Goal: Task Accomplishment & Management: Use online tool/utility

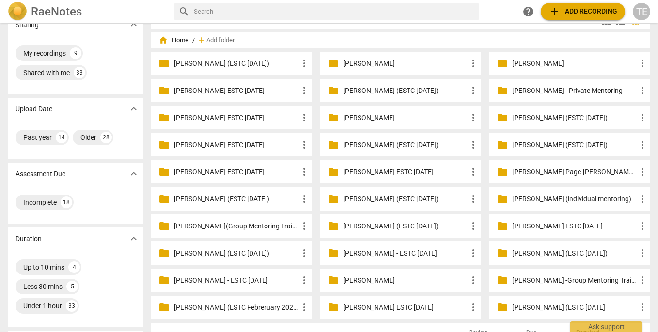
scroll to position [19, 0]
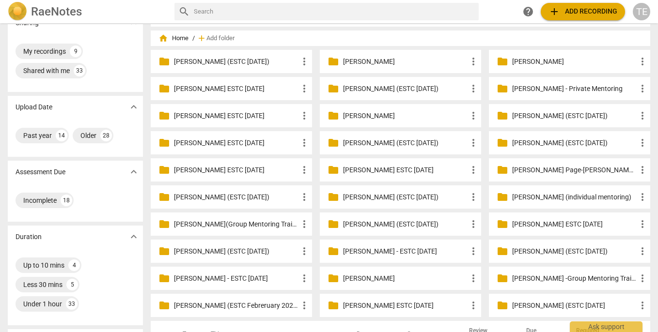
click at [573, 89] on p "[PERSON_NAME] - Private Mentoring" at bounding box center [574, 89] width 125 height 10
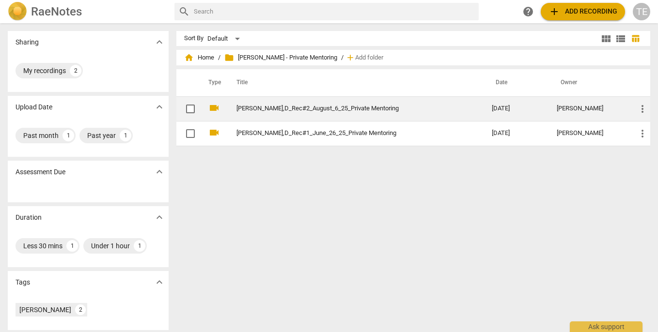
click at [300, 109] on link "[PERSON_NAME],D_Rec#2_August_6_25_Private Mentoring" at bounding box center [346, 108] width 220 height 7
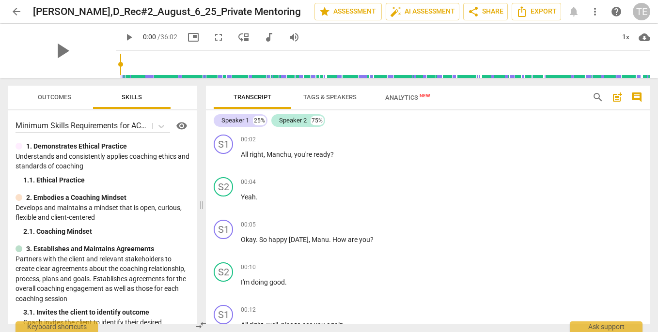
drag, startPoint x: 329, startPoint y: 206, endPoint x: 201, endPoint y: 203, distance: 128.0
click at [201, 203] on span at bounding box center [202, 205] width 6 height 254
click at [56, 51] on span "play_arrow" at bounding box center [61, 50] width 25 height 25
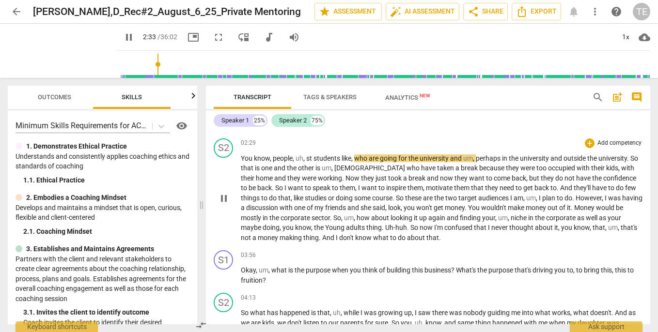
scroll to position [668, 0]
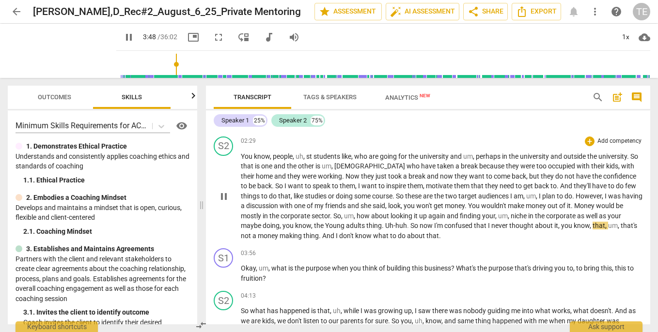
click at [384, 223] on span "." at bounding box center [383, 226] width 3 height 8
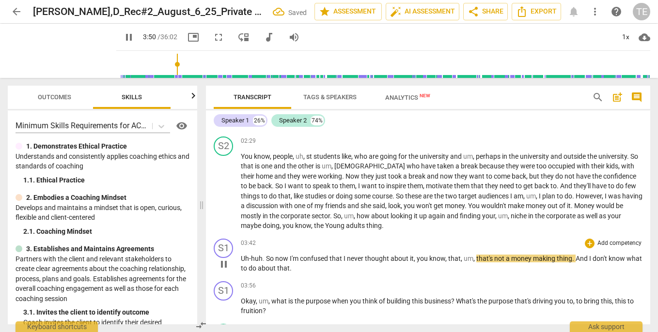
click at [266, 255] on span "So" at bounding box center [270, 259] width 9 height 8
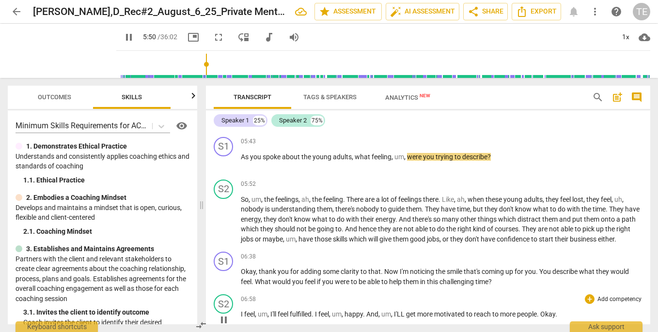
scroll to position [1086, 0]
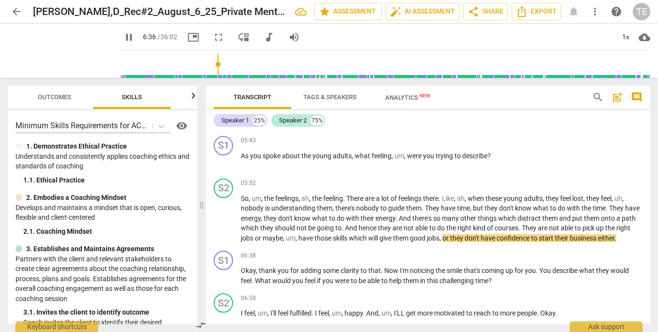
click at [336, 95] on span "Tags & Speakers" at bounding box center [329, 97] width 53 height 7
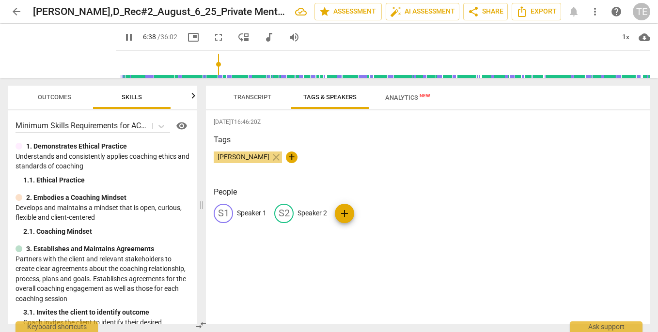
click at [257, 212] on p "Speaker 1" at bounding box center [252, 213] width 30 height 10
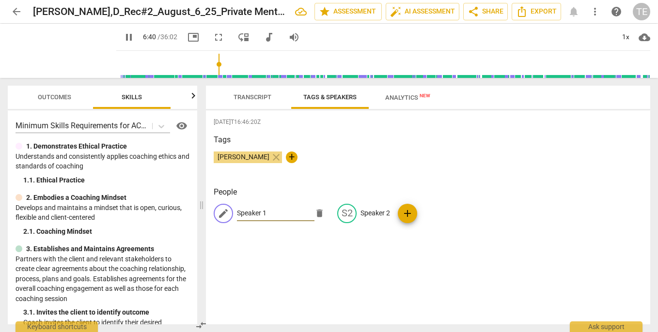
type input "401"
type input "De"
type input "401"
type input "Dem"
type input "401"
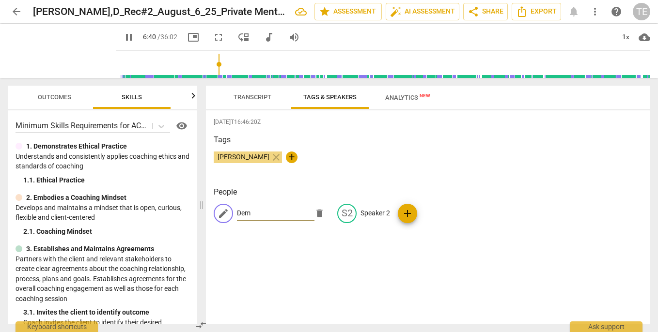
type input "Deme"
type input "401"
type input "Demetr"
type input "402"
type input "[PERSON_NAME]"
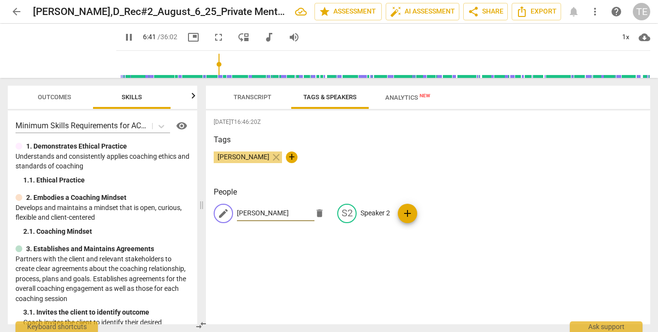
type input "402"
type input "[PERSON_NAME]"
click at [361, 210] on p "Speaker 2" at bounding box center [376, 213] width 30 height 10
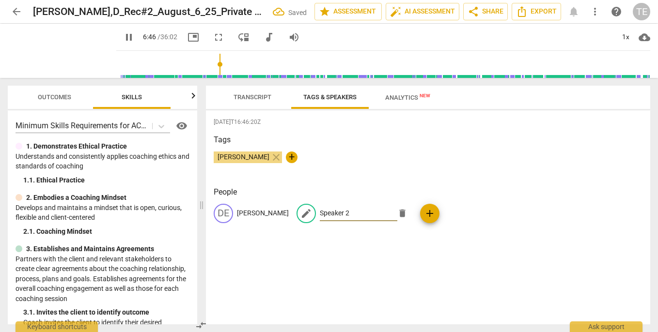
type input "406"
type input "C"
type input "407"
type input "Cl"
type input "407"
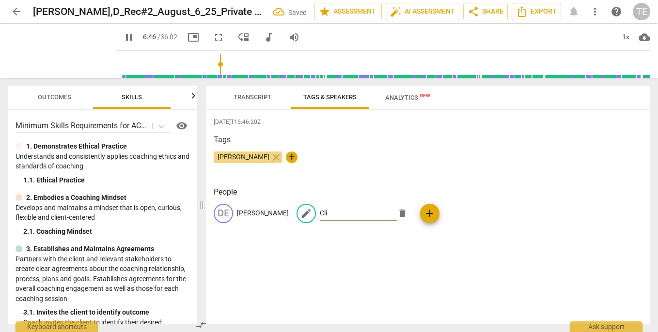
type input "Clie"
type input "407"
type input "Client"
click at [254, 99] on span "Transcript" at bounding box center [253, 97] width 38 height 7
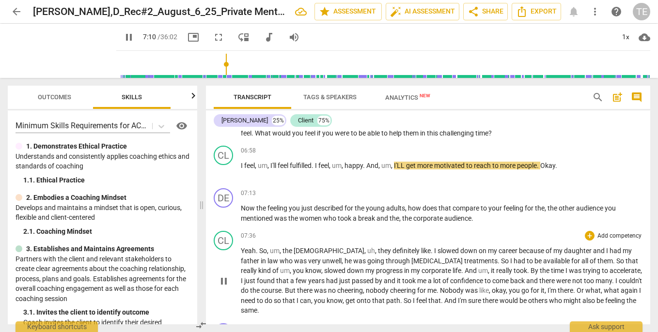
scroll to position [1237, 0]
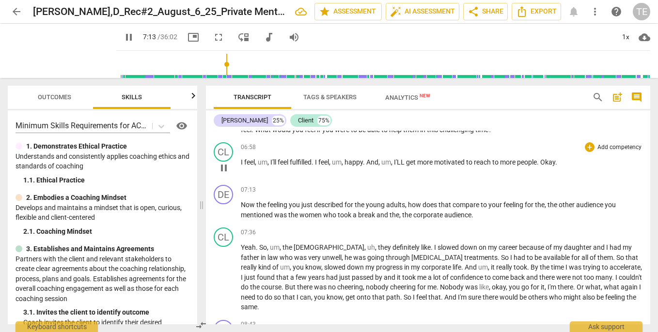
click at [540, 158] on span "." at bounding box center [538, 162] width 3 height 8
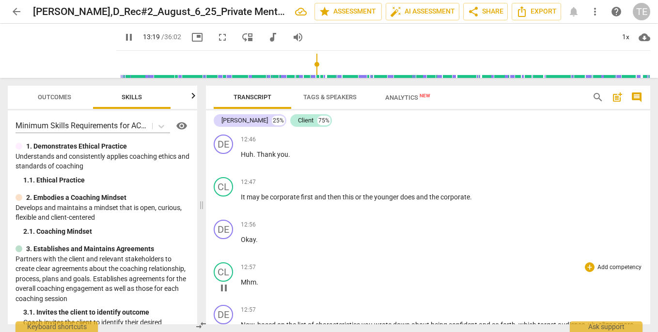
scroll to position [2410, 0]
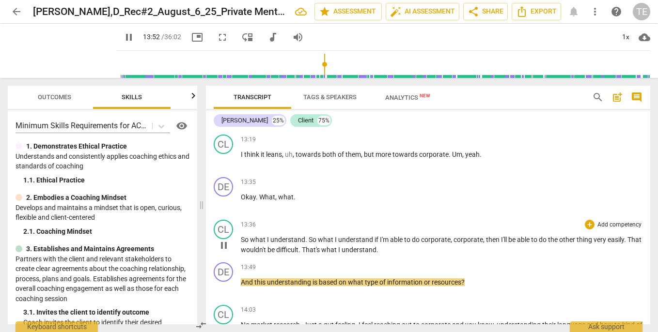
click at [224, 240] on span "pause" at bounding box center [224, 246] width 12 height 12
click at [224, 240] on span "play_arrow" at bounding box center [224, 246] width 12 height 12
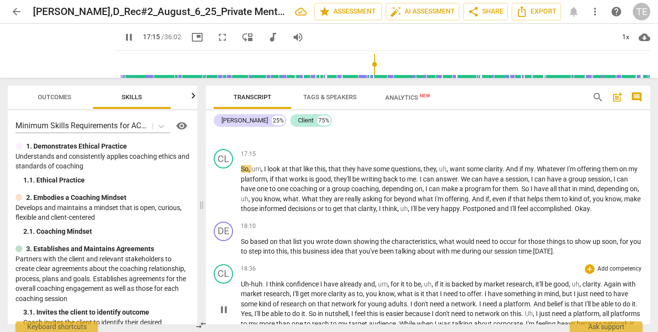
scroll to position [3058, 0]
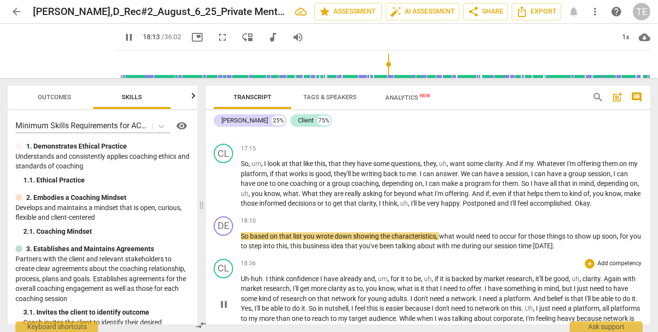
click at [317, 259] on div "18:36 + Add competency keyboard_arrow_right Uh-huh . I think confidence I have …" at bounding box center [442, 296] width 402 height 75
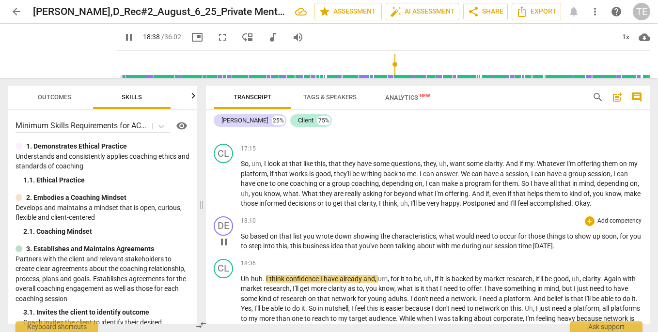
click at [222, 236] on span "pause" at bounding box center [224, 242] width 12 height 12
click at [222, 236] on span "play_arrow" at bounding box center [224, 242] width 12 height 12
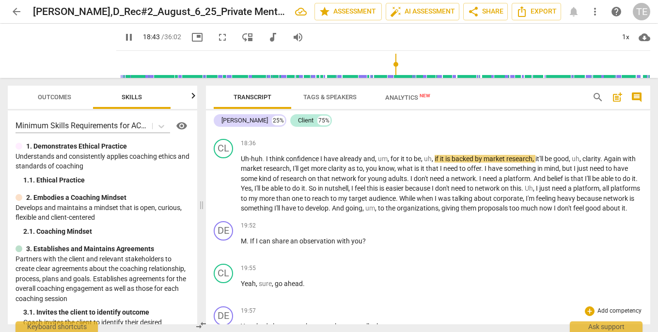
scroll to position [3179, 0]
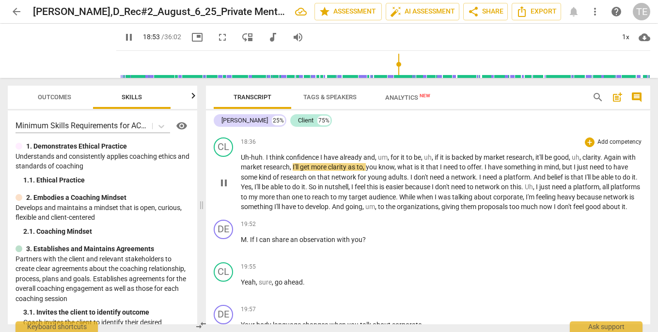
click at [574, 154] on span "uh" at bounding box center [576, 158] width 8 height 8
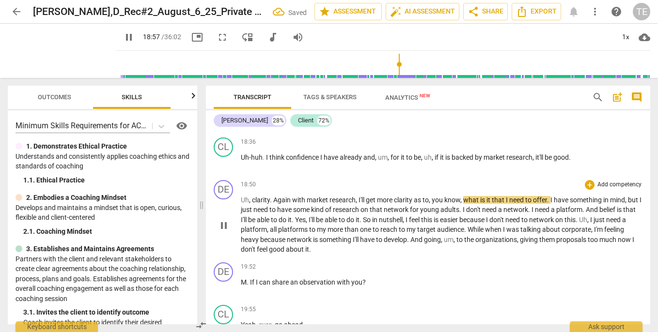
click at [253, 196] on span "clarity" at bounding box center [261, 200] width 18 height 8
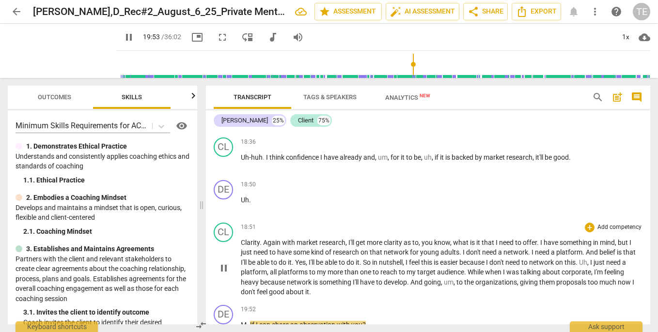
click at [621, 279] on span "now" at bounding box center [625, 283] width 15 height 8
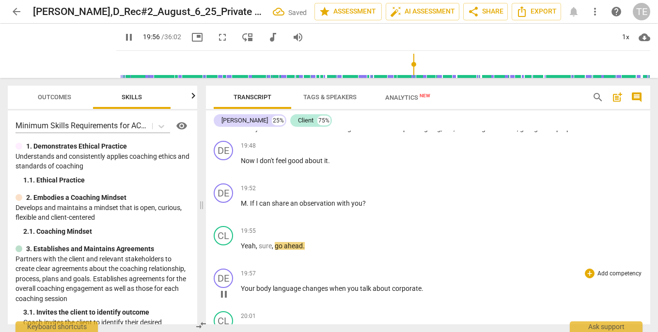
scroll to position [3333, 0]
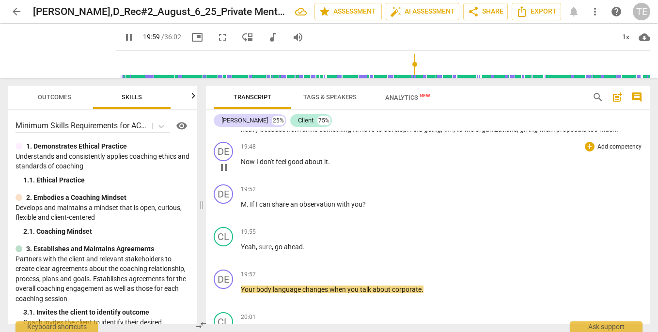
click at [255, 158] on span "Now" at bounding box center [249, 162] width 16 height 8
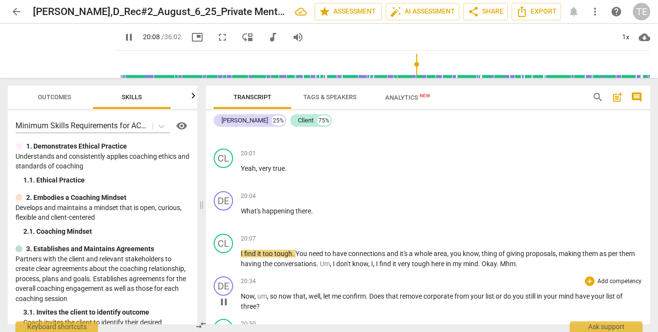
scroll to position [3540, 0]
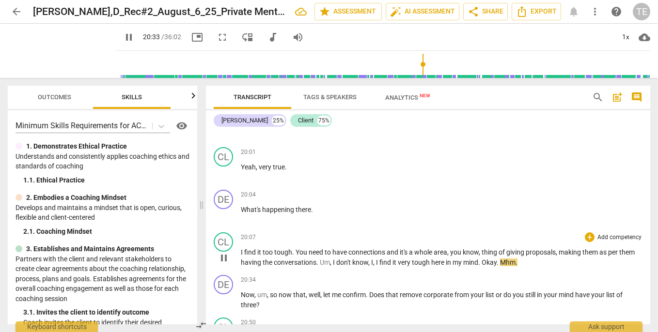
click at [483, 259] on span "Okay" at bounding box center [489, 263] width 15 height 8
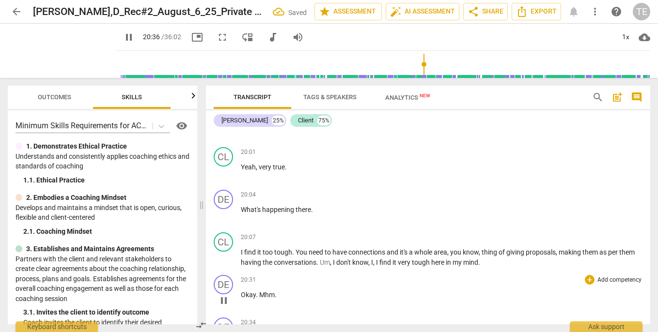
click at [259, 291] on span "Mhm" at bounding box center [267, 295] width 16 height 8
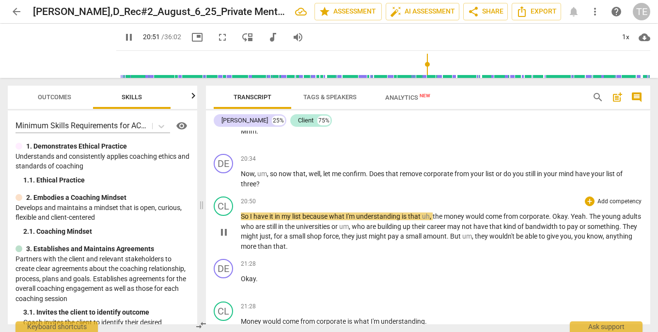
scroll to position [3751, 0]
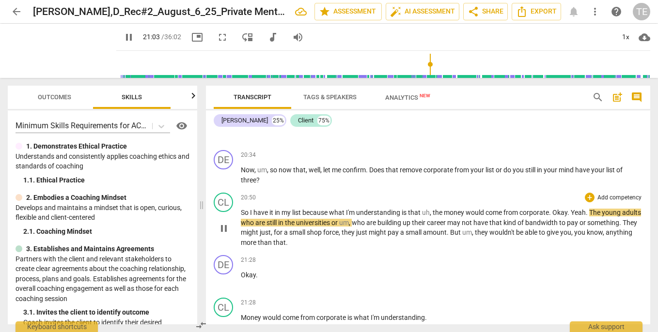
click at [552, 209] on span "." at bounding box center [550, 213] width 3 height 8
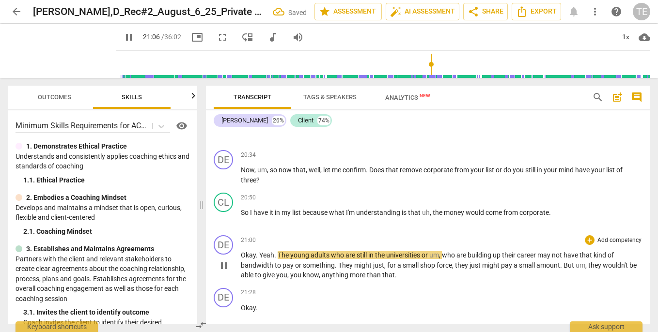
click at [259, 252] on span "." at bounding box center [257, 256] width 3 height 8
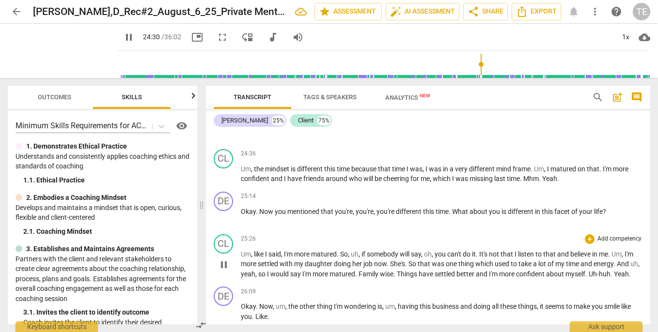
scroll to position [4466, 0]
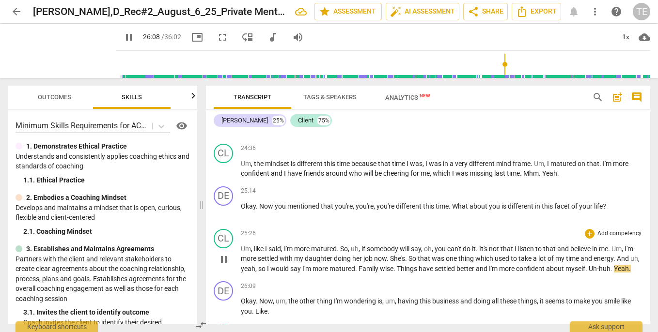
click at [611, 265] on span "Uh-huh" at bounding box center [600, 269] width 22 height 8
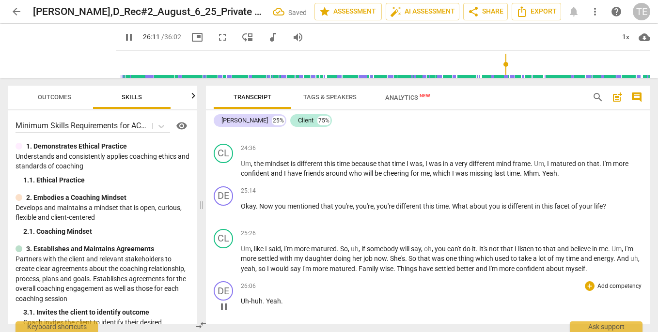
click at [266, 298] on span "Yeah" at bounding box center [273, 302] width 15 height 8
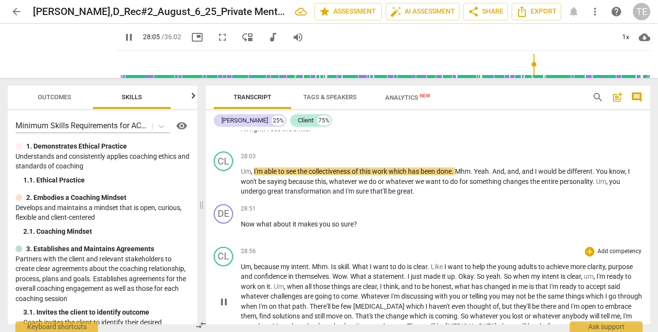
scroll to position [4982, 0]
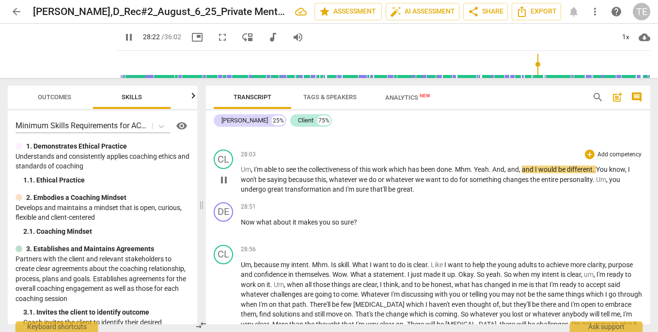
click at [459, 166] on span "Mhm" at bounding box center [463, 170] width 16 height 8
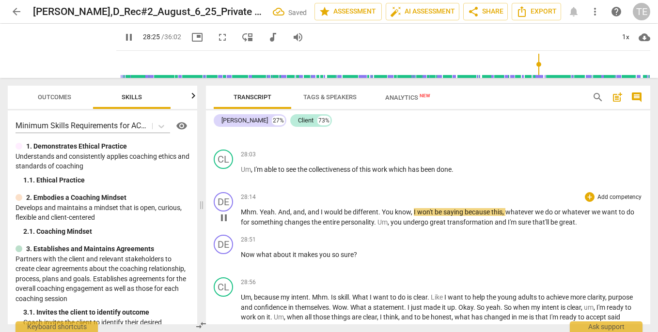
click at [261, 208] on span "Yeah" at bounding box center [267, 212] width 15 height 8
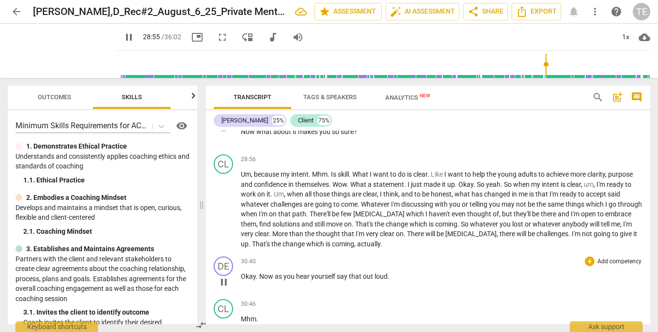
scroll to position [5155, 0]
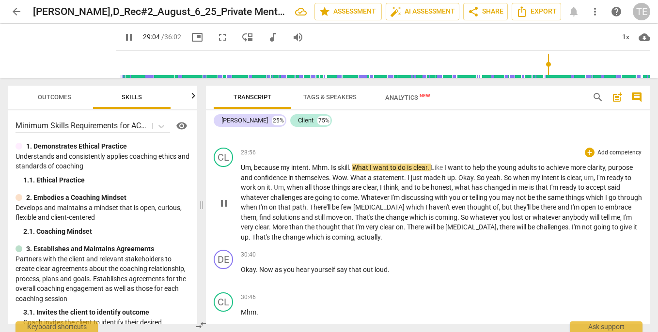
click at [349, 164] on span "skill" at bounding box center [343, 168] width 11 height 8
type input "1745"
click at [473, 174] on span "Okay" at bounding box center [465, 178] width 15 height 8
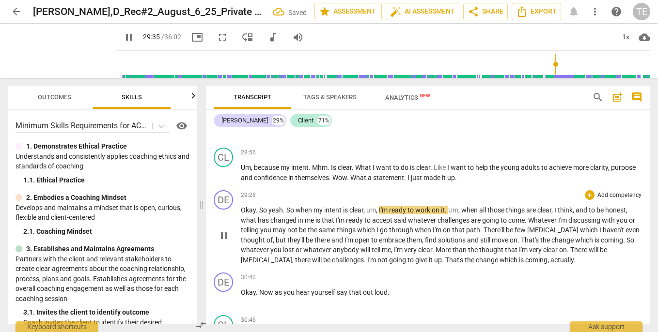
click at [260, 206] on span "So" at bounding box center [263, 210] width 9 height 8
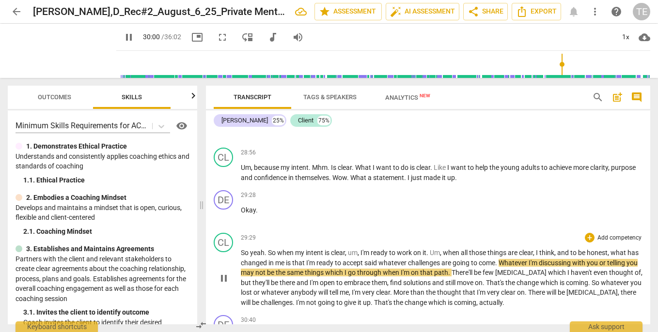
click at [378, 259] on span "said" at bounding box center [371, 263] width 14 height 8
type input "1801"
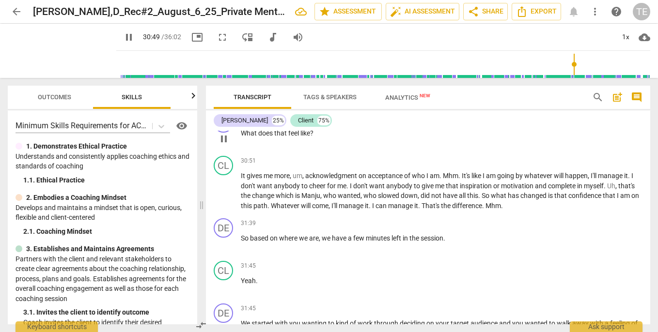
scroll to position [5448, 0]
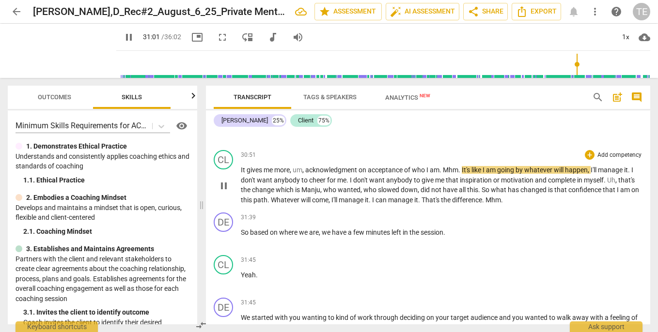
click at [446, 166] on span "Mhm" at bounding box center [451, 170] width 16 height 8
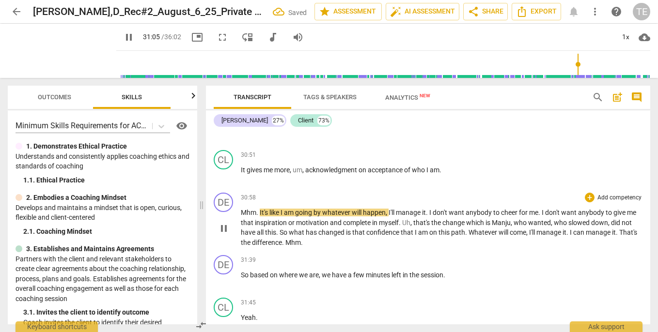
click at [259, 209] on span "." at bounding box center [257, 213] width 3 height 8
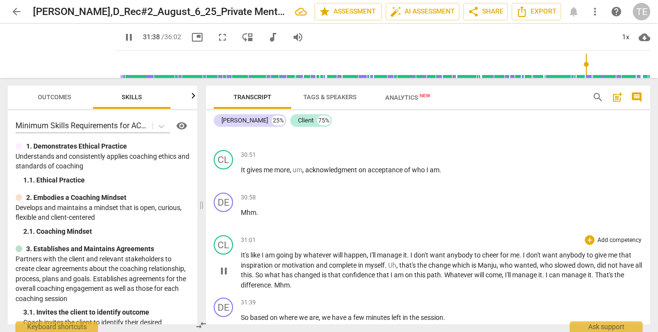
click at [274, 282] on span "." at bounding box center [272, 286] width 3 height 8
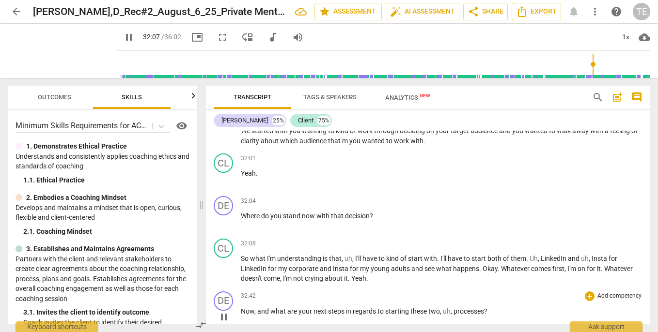
scroll to position [5765, 0]
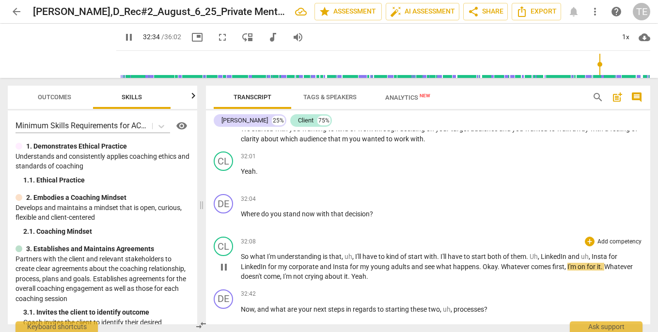
click at [483, 263] on span "Okay" at bounding box center [490, 267] width 15 height 8
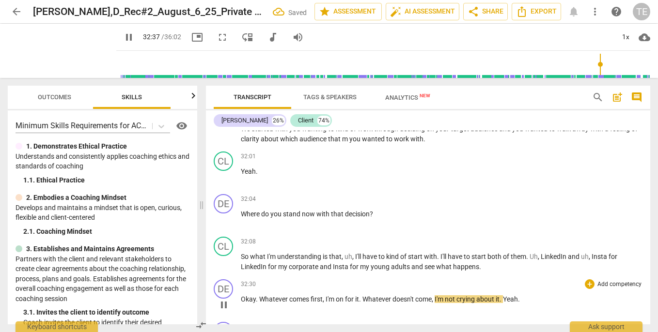
click at [259, 296] on span "." at bounding box center [257, 300] width 3 height 8
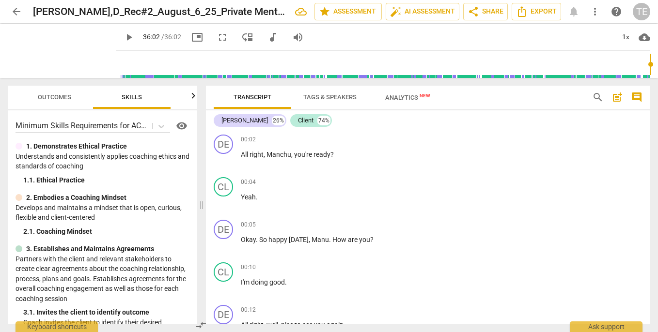
scroll to position [0, 0]
click at [619, 96] on span "post_add" at bounding box center [618, 98] width 12 height 12
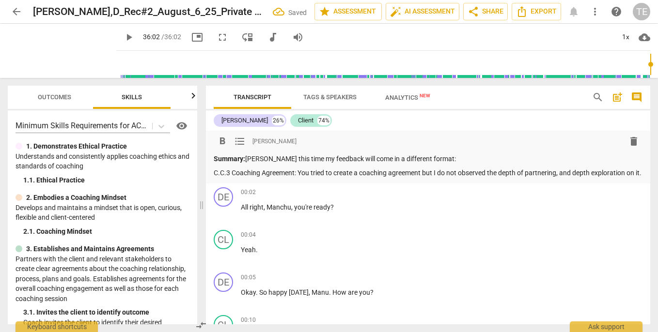
click at [214, 173] on p "C.C.3 Coaching Agreement: You tried to create a coaching agreement but I do not…" at bounding box center [428, 173] width 429 height 10
click at [239, 141] on span "format_list_bulleted" at bounding box center [240, 142] width 12 height 12
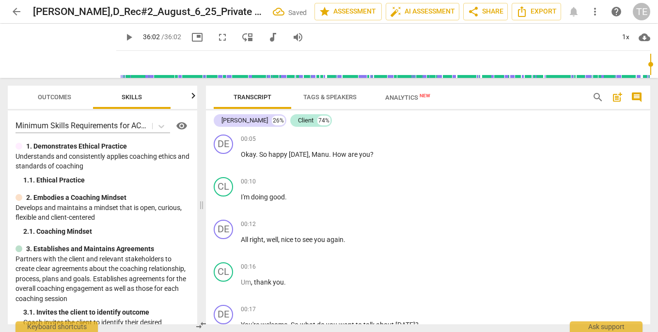
scroll to position [155, 0]
click at [159, 126] on icon at bounding box center [161, 126] width 6 height 3
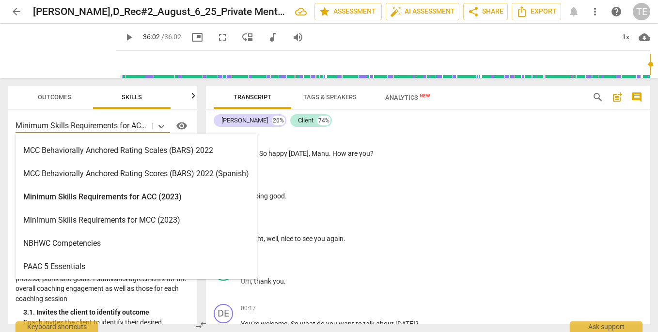
scroll to position [230, 0]
click at [126, 220] on div "Minimum Skills Requirements for MCC (2023)" at bounding box center [136, 219] width 241 height 23
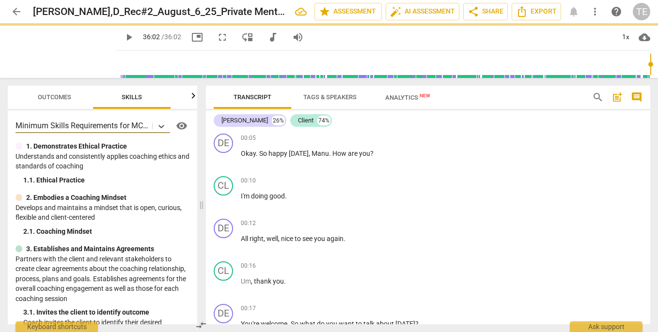
type input "2162"
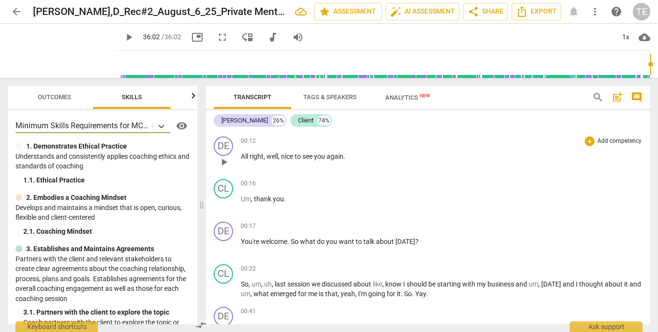
scroll to position [247, 0]
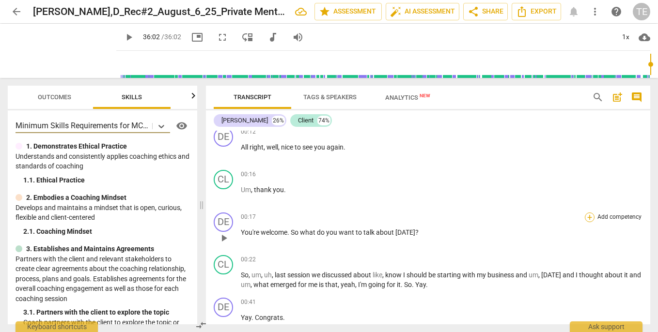
click at [586, 218] on div "+" at bounding box center [590, 218] width 10 height 10
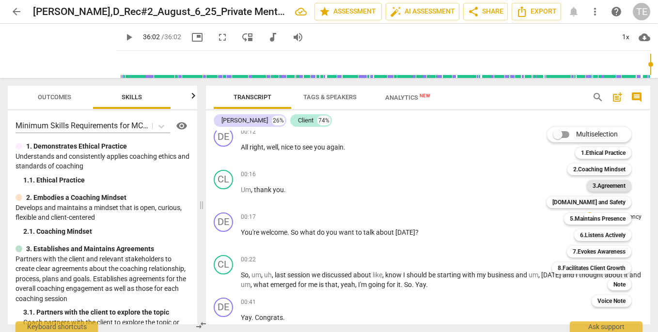
click at [612, 187] on b "3.Agreement" at bounding box center [609, 186] width 33 height 12
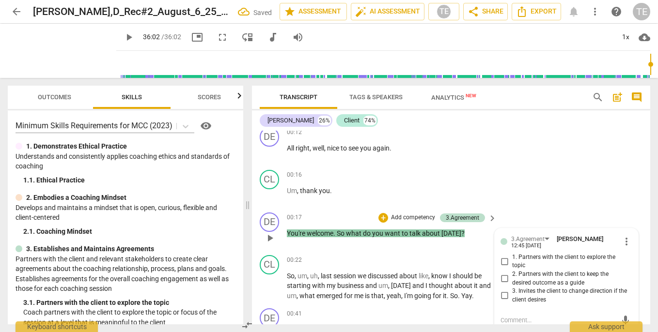
click at [502, 261] on input "1. Partners with the client to explore the topic" at bounding box center [505, 262] width 16 height 12
checkbox input "true"
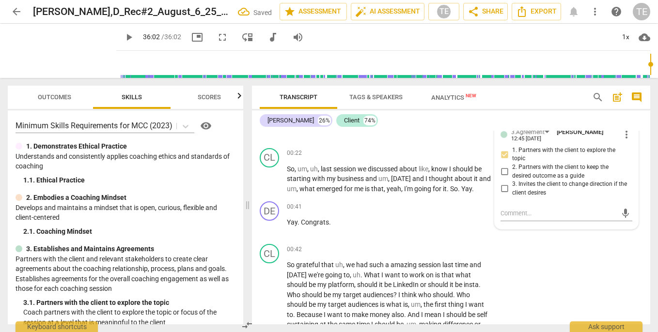
scroll to position [355, 0]
click at [556, 258] on div "CL play_arrow pause 00:42 + Add competency keyboard_arrow_right So grateful tha…" at bounding box center [451, 300] width 398 height 123
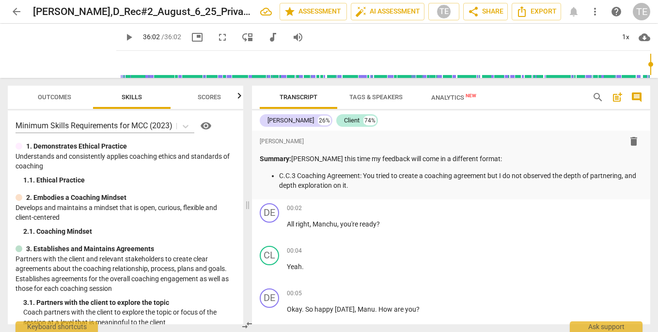
scroll to position [0, 0]
click at [378, 183] on p "C.C.3 Coaching Agreement: You tried to create a coaching agreement but I do not…" at bounding box center [460, 181] width 363 height 20
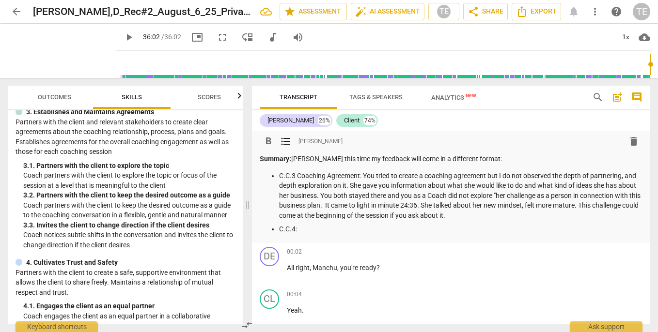
scroll to position [140, 0]
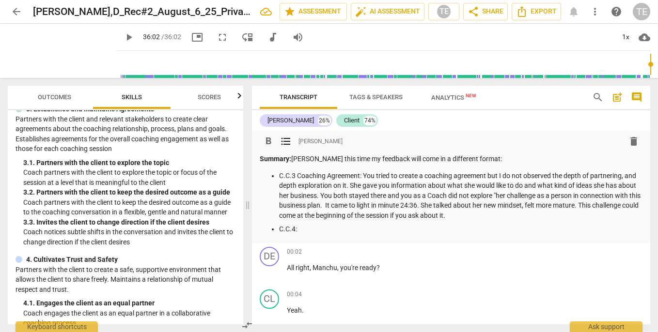
click at [533, 216] on p "C.C.3 Coaching Agreement: You tried to create a coaching agreement but I do not…" at bounding box center [460, 196] width 363 height 50
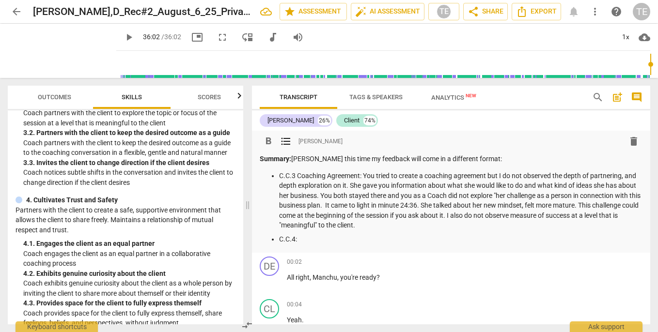
scroll to position [202, 0]
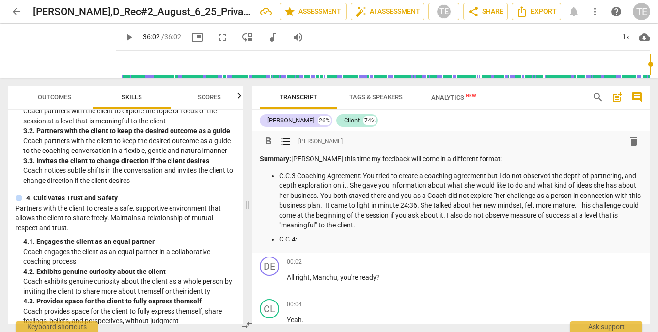
click at [493, 161] on p "Summary: [PERSON_NAME] this time my feedback will come in a different format:" at bounding box center [451, 159] width 383 height 10
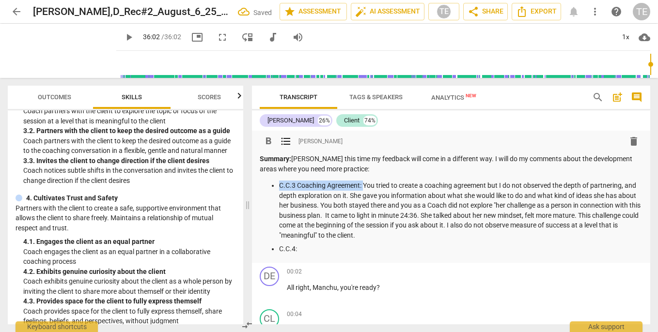
drag, startPoint x: 278, startPoint y: 186, endPoint x: 363, endPoint y: 187, distance: 84.8
click at [363, 187] on ul "C.C.3 Coaching Agreement: You tried to create a coaching agreement but I do not…" at bounding box center [451, 218] width 383 height 74
click at [268, 140] on span "format_bold" at bounding box center [269, 142] width 12 height 12
click at [306, 247] on p "C.C.4:" at bounding box center [460, 249] width 363 height 10
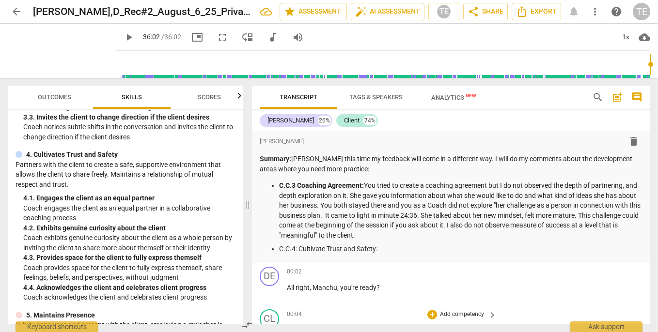
scroll to position [262, 0]
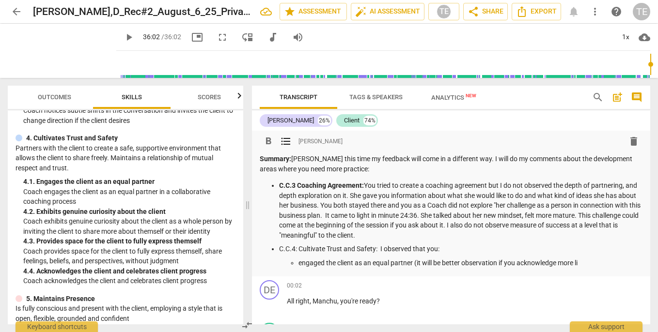
click at [584, 258] on p "engaged the client as an equal partner (it will be better observation if you ac…" at bounding box center [471, 263] width 344 height 10
click at [498, 262] on p "engaged the client as an equal partner (it will be better observation if you ac…" at bounding box center [471, 263] width 344 height 10
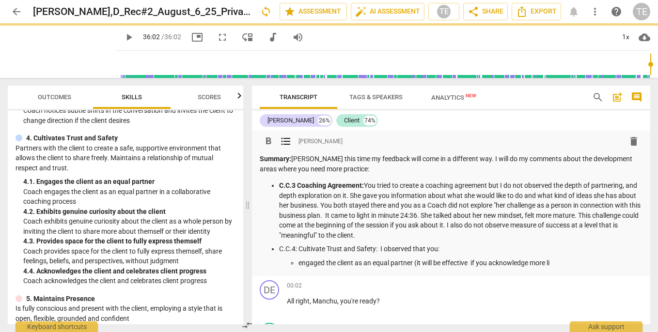
click at [558, 260] on p "engaged the client as an equal partner (it will be effective if you acknowledge…" at bounding box center [471, 263] width 344 height 10
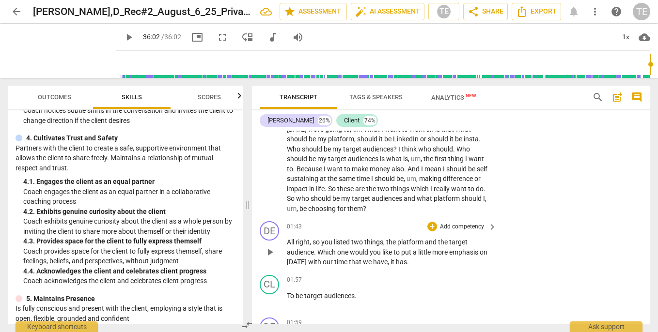
scroll to position [596, 0]
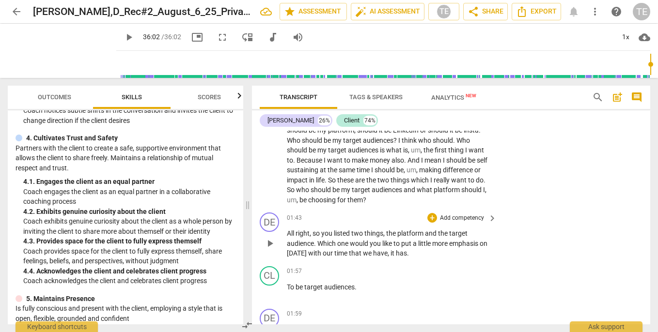
click at [454, 230] on span "target" at bounding box center [458, 234] width 18 height 8
click at [431, 214] on div "+" at bounding box center [432, 218] width 10 height 10
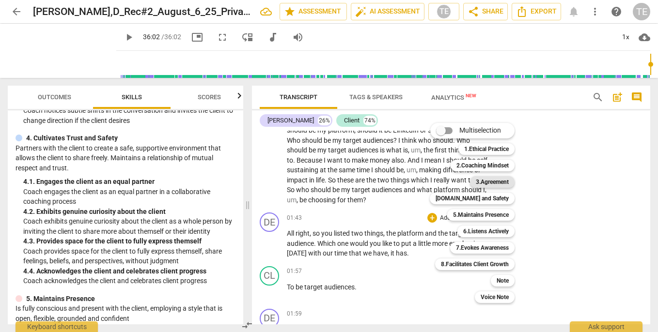
click at [490, 185] on b "3.Agreement" at bounding box center [492, 182] width 33 height 12
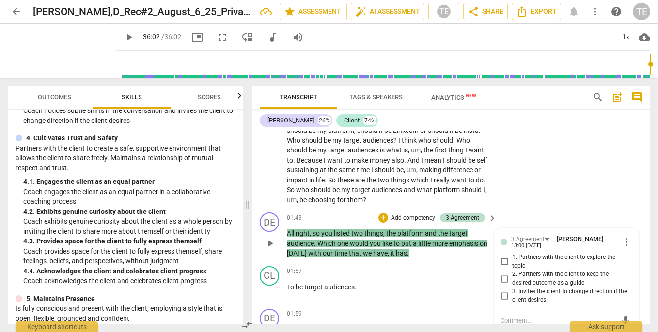
click at [503, 257] on input "1. Partners with the client to explore the topic" at bounding box center [505, 262] width 16 height 12
checkbox input "true"
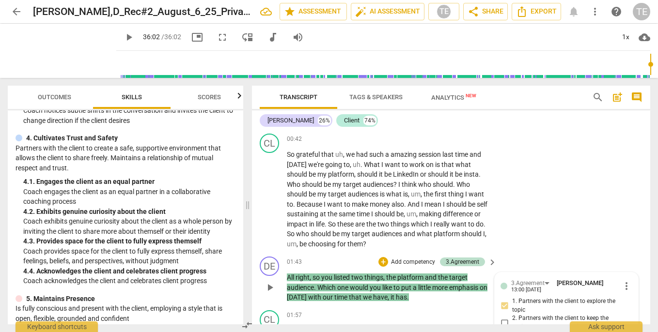
scroll to position [546, 0]
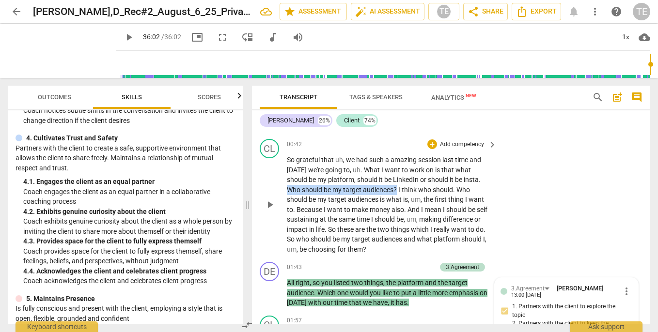
drag, startPoint x: 461, startPoint y: 177, endPoint x: 381, endPoint y: 188, distance: 81.2
click at [381, 188] on p "So grateful that uh , we had such a amazing session last time and [DATE] we're …" at bounding box center [389, 204] width 205 height 99
click at [405, 173] on icon "button" at bounding box center [406, 172] width 6 height 7
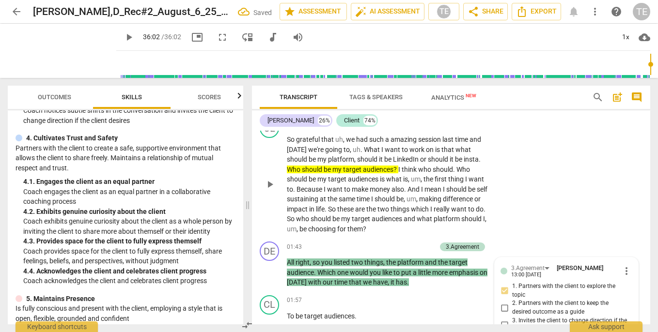
scroll to position [567, 0]
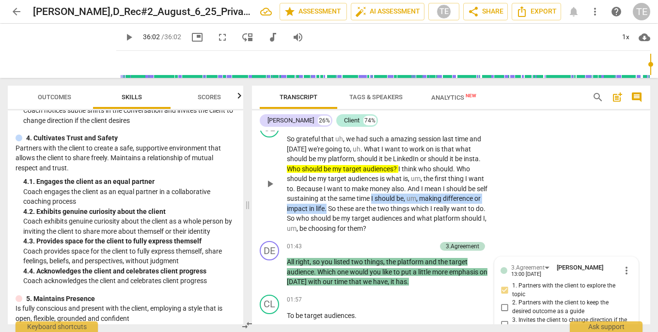
drag, startPoint x: 372, startPoint y: 194, endPoint x: 327, endPoint y: 205, distance: 46.4
click at [327, 205] on p "So grateful that uh , we had such a amazing session last time and [DATE] we're …" at bounding box center [389, 183] width 205 height 99
click at [348, 189] on icon "button" at bounding box center [351, 192] width 10 height 12
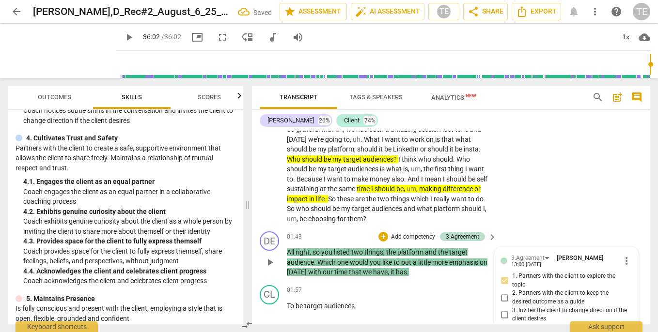
scroll to position [578, 0]
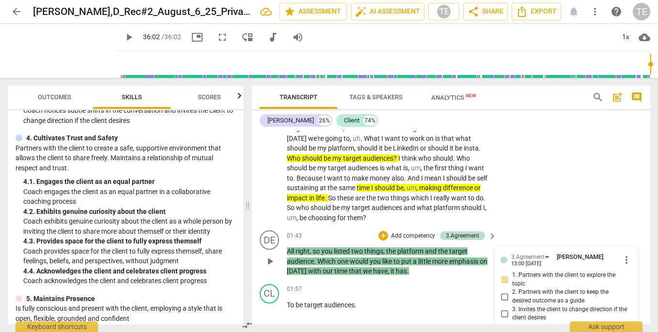
type input "2162"
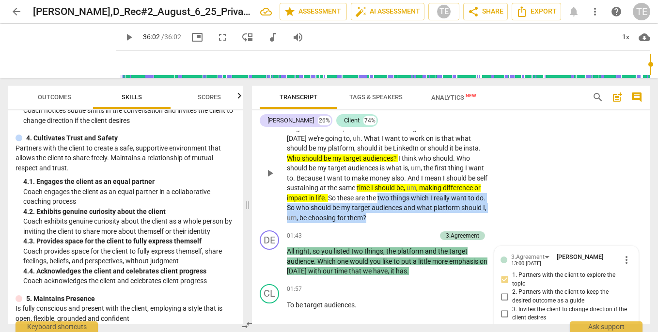
drag, startPoint x: 379, startPoint y: 194, endPoint x: 378, endPoint y: 208, distance: 14.1
click at [378, 208] on p "So grateful that uh , we had such a amazing session last time and [DATE] we're …" at bounding box center [389, 173] width 205 height 99
click at [388, 200] on icon "button" at bounding box center [389, 199] width 6 height 7
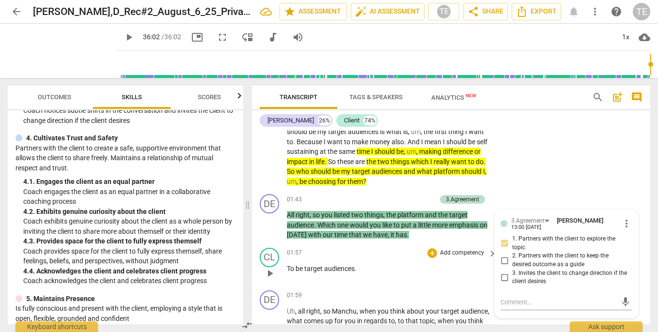
scroll to position [620, 0]
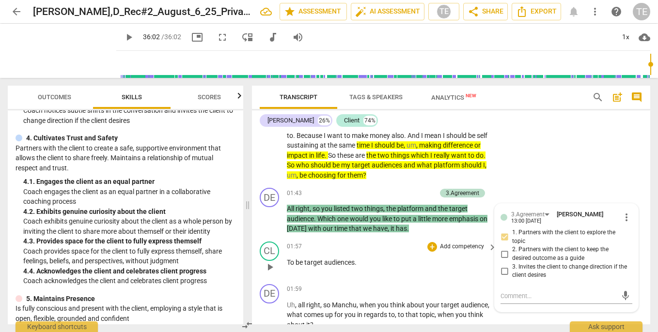
click at [417, 273] on div "CL play_arrow pause 01:57 + Add competency keyboard_arrow_right To be target au…" at bounding box center [451, 259] width 398 height 43
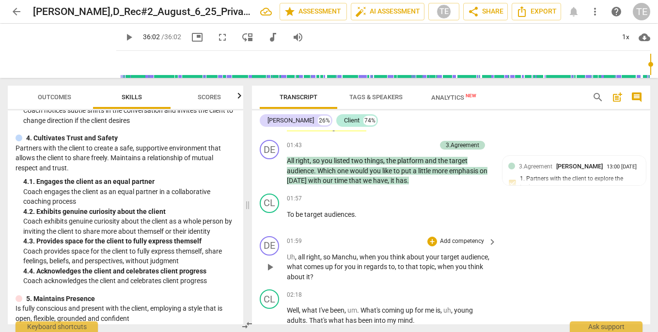
scroll to position [670, 0]
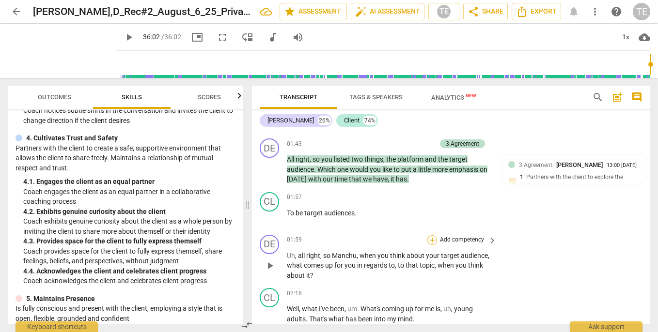
click at [430, 236] on div "+" at bounding box center [432, 241] width 10 height 10
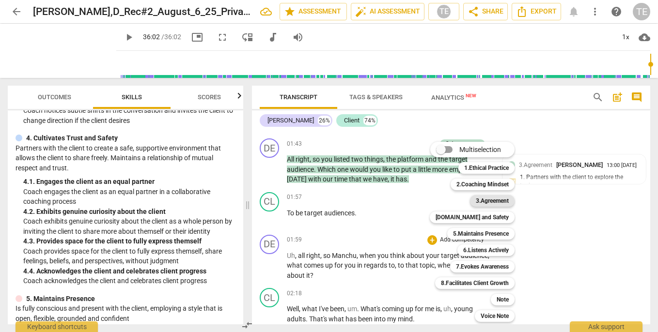
click at [491, 203] on b "3.Agreement" at bounding box center [492, 201] width 33 height 12
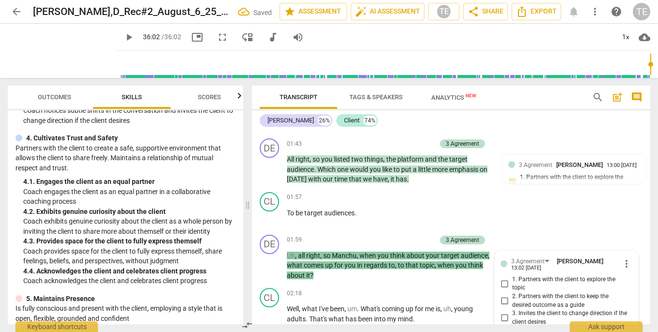
scroll to position [777, 0]
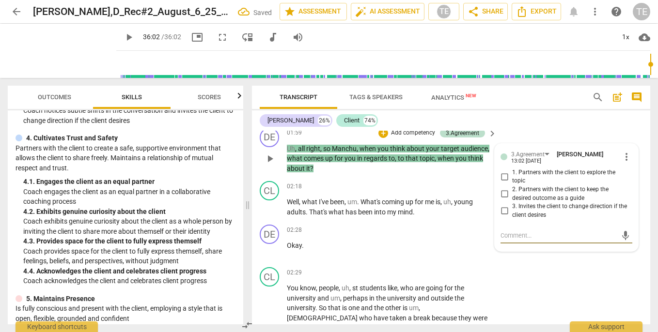
click at [502, 171] on input "1. Partners with the client to explore the topic" at bounding box center [505, 177] width 16 height 12
checkbox input "true"
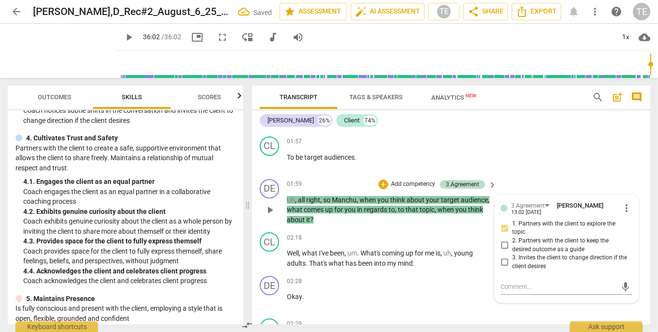
scroll to position [723, 0]
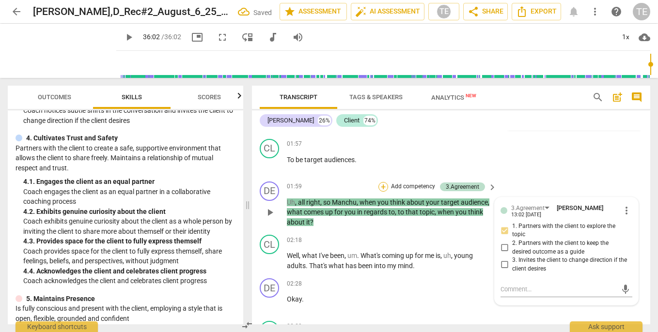
click at [382, 182] on div "+" at bounding box center [383, 187] width 10 height 10
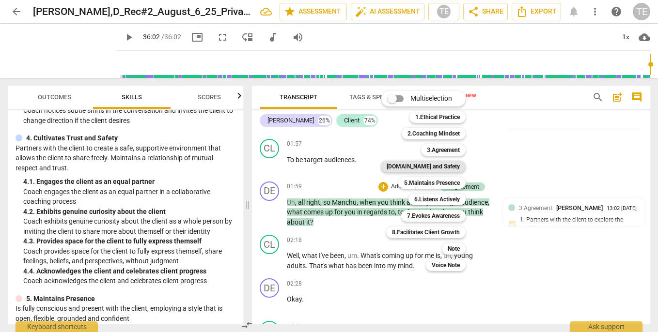
click at [449, 164] on b "[DOMAIN_NAME] and Safety" at bounding box center [423, 167] width 73 height 12
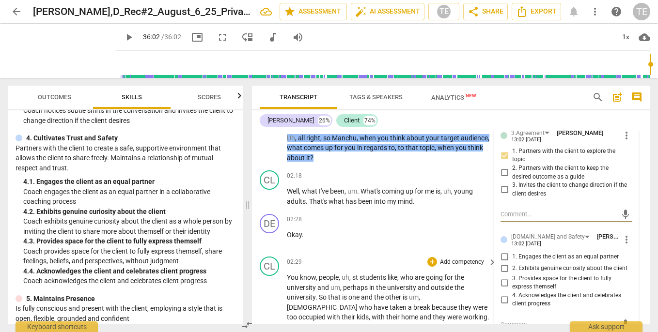
scroll to position [800, 0]
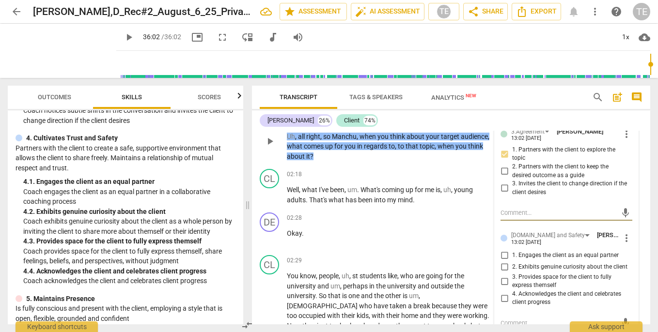
click at [503, 276] on input "3. Provides space for the client to fully express themself" at bounding box center [505, 282] width 16 height 12
checkbox input "true"
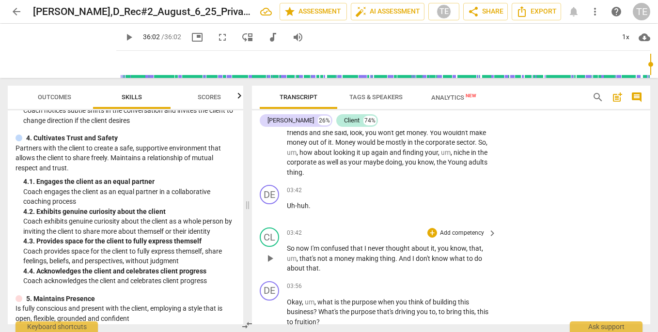
scroll to position [1057, 0]
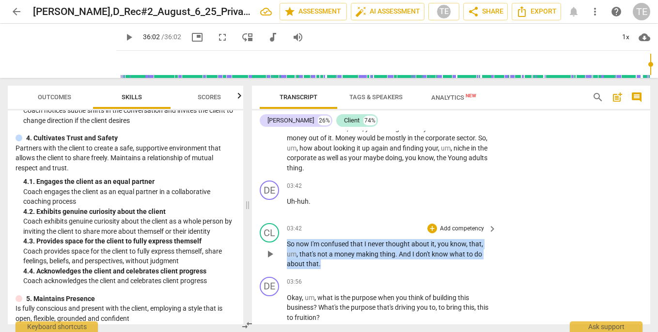
drag, startPoint x: 288, startPoint y: 213, endPoint x: 321, endPoint y: 232, distance: 38.6
click at [321, 239] on p "So now I'm confused that I never thought about it , you know , that , um , that…" at bounding box center [389, 254] width 205 height 30
click at [339, 221] on icon "button" at bounding box center [339, 222] width 3 height 4
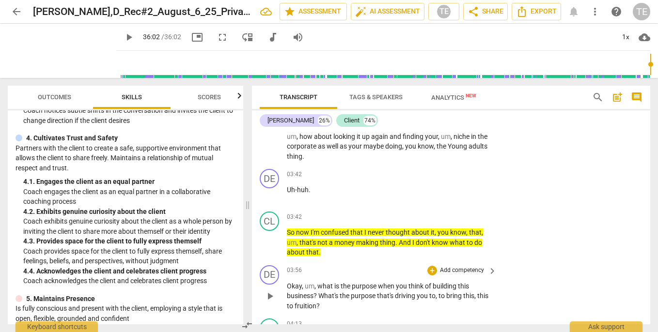
scroll to position [1077, 0]
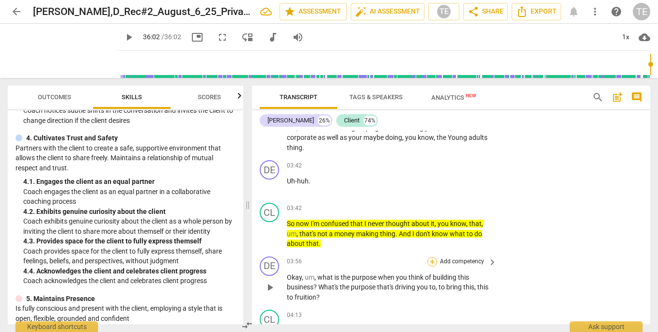
click at [430, 257] on div "+" at bounding box center [432, 262] width 10 height 10
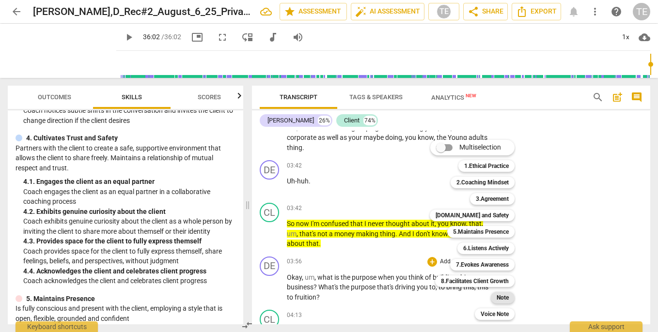
click at [499, 297] on b "Note" at bounding box center [503, 298] width 12 height 12
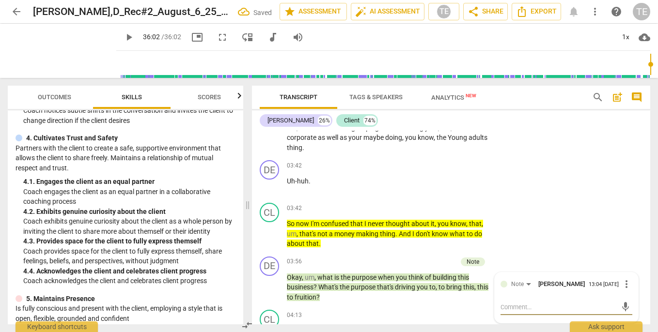
type textarea "Y"
type textarea "Yo"
type textarea "You"
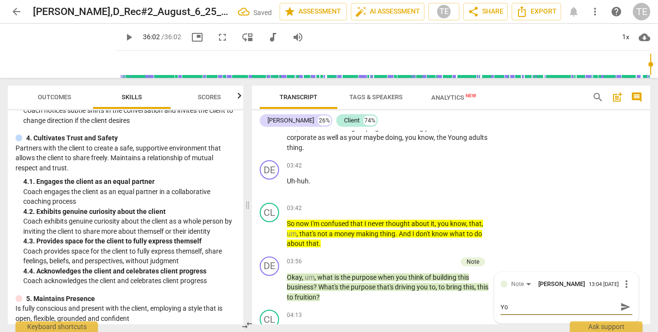
type textarea "You"
type textarea "You c"
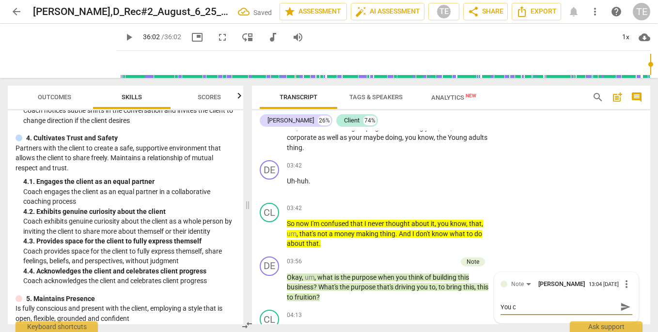
type textarea "You co"
type textarea "You cou"
type textarea "You coul"
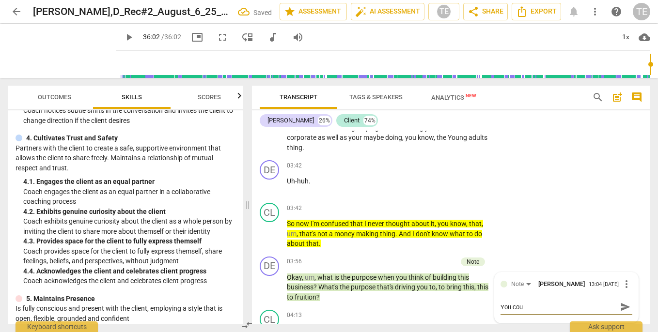
type textarea "You coul"
type textarea "You could"
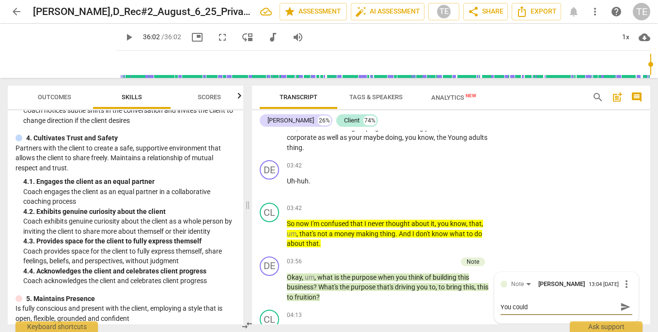
type textarea "You could a"
type textarea "You could as"
type textarea "You could ask"
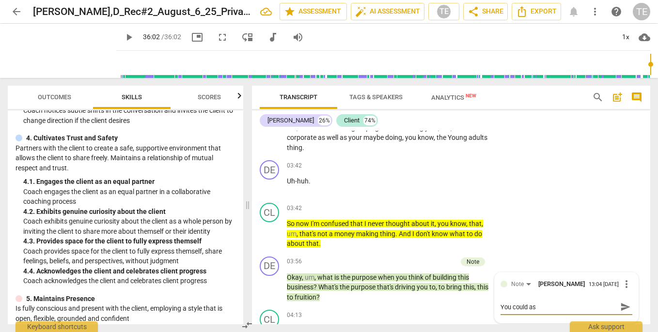
type textarea "You could ask"
type textarea "You could ask a"
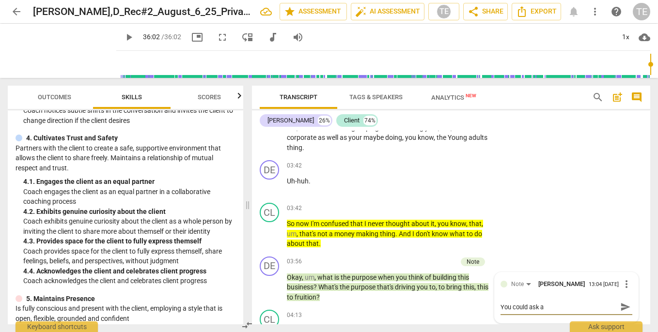
type textarea "You could ask ab"
type textarea "You could ask abo"
type textarea "You could ask abou"
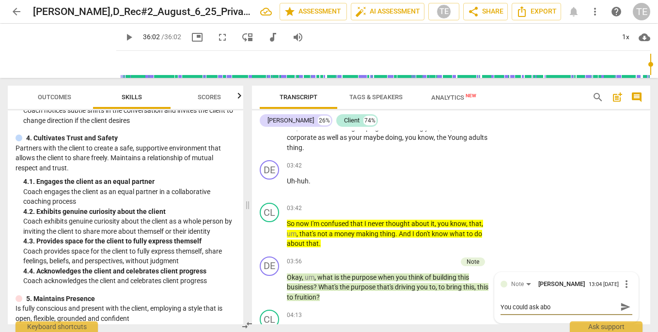
type textarea "You could ask abou"
type textarea "You could ask about"
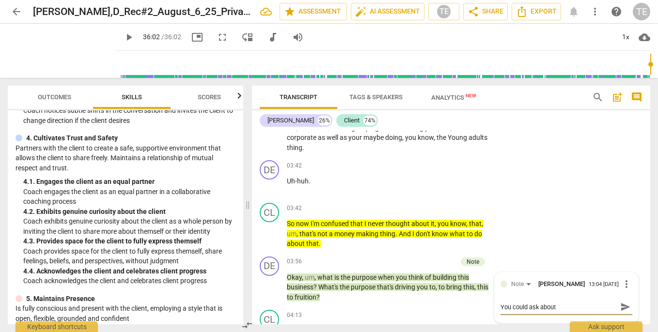
type textarea "You could ask about t"
type textarea "You could ask about th"
type textarea "You could ask about the"
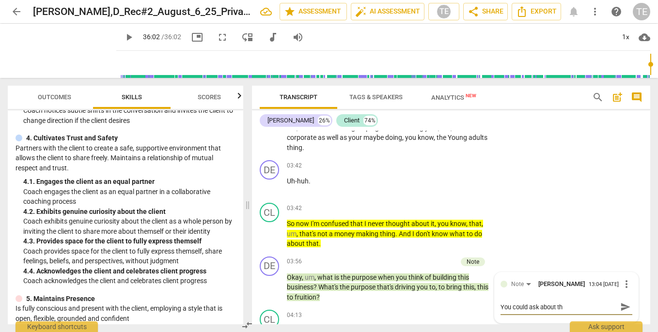
type textarea "You could ask about the"
type textarea "You could ask about the c"
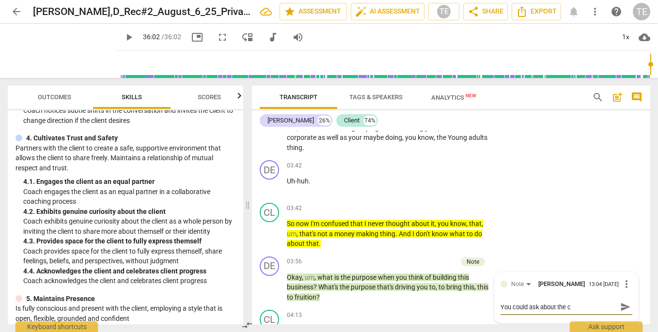
type textarea "You could ask about the co"
type textarea "You could ask about the con"
type textarea "You could ask about the conf"
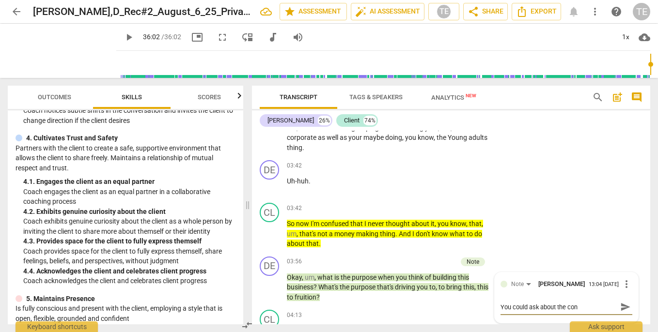
type textarea "You could ask about the conf"
type textarea "You could ask about the confu"
type textarea "You could ask about the confus"
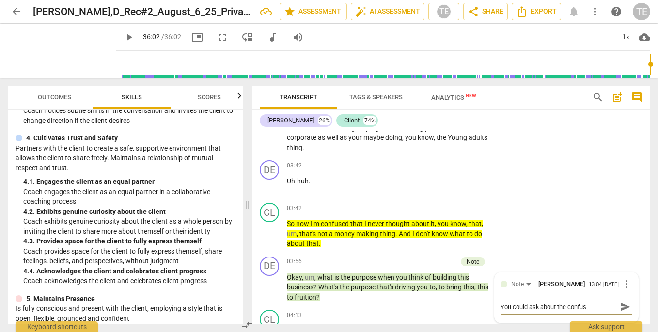
type textarea "You could ask about the confusi"
type textarea "You could ask about the confusio"
type textarea "You could ask about the confusion"
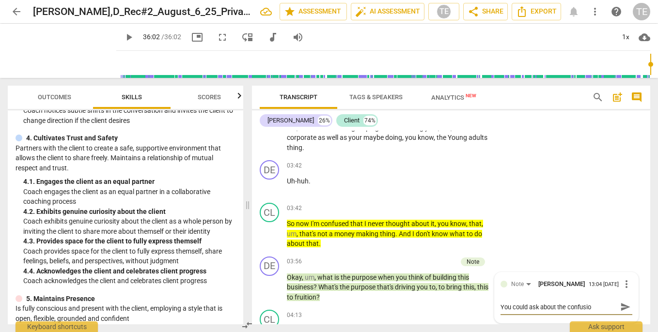
type textarea "You could ask about the confusion"
type textarea "You could ask about the confusion 4"
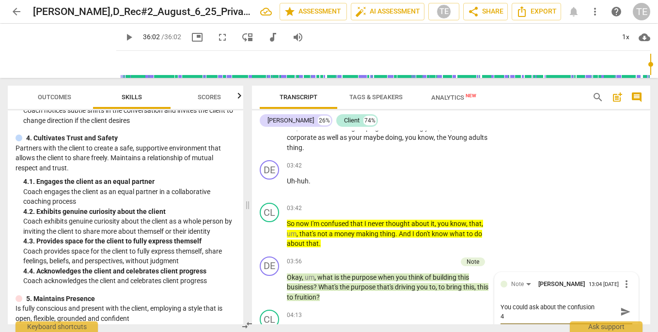
type textarea "You could ask about the confusion 4."
type textarea "You could ask about the confusion 4.2"
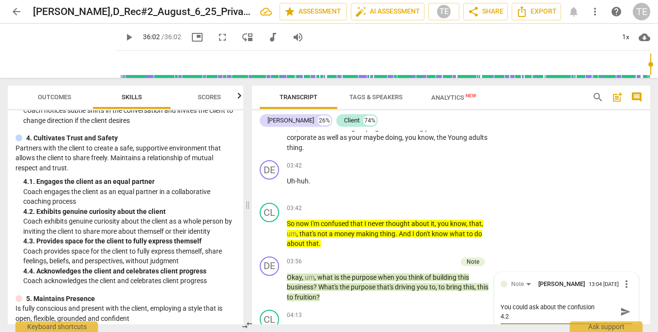
type textarea "You could ask about the confusion 4.2"
type textarea "You could ask about the confusion 4.2 E"
type textarea "You could ask about the confusion 4.2 Ex"
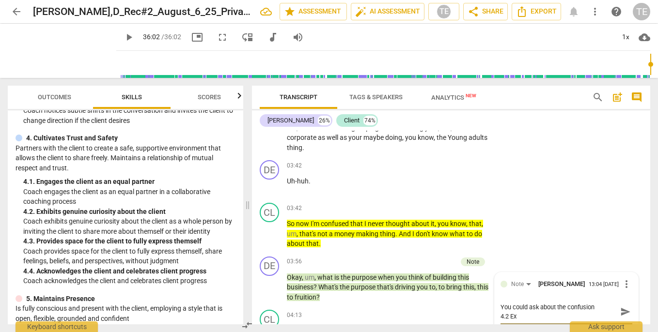
type textarea "You could ask about the confusion 4.2 Exh"
type textarea "You could ask about the confusion 4.2 Exhi"
type textarea "You could ask about the confusion 4.2 Exhib"
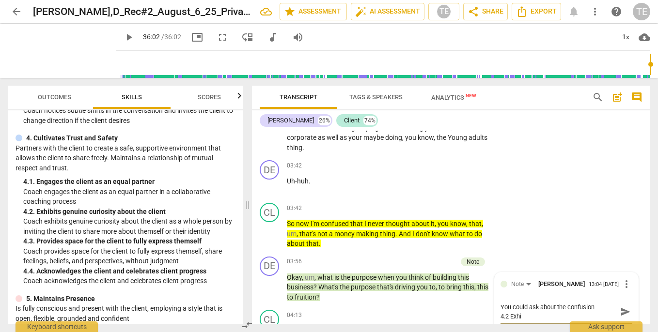
type textarea "You could ask about the confusion 4.2 Exhib"
type textarea "You could ask about the confusion 4.2 Exhibi"
type textarea "You could ask about the confusion 4.2 Exhibit"
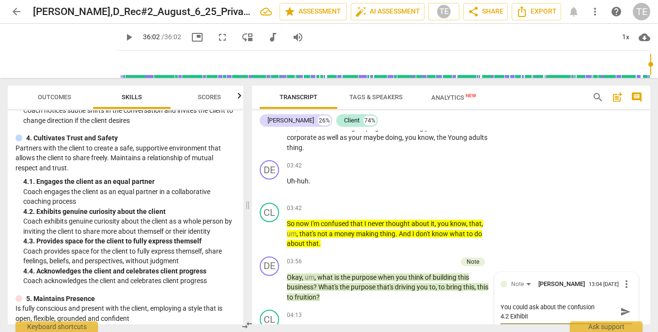
type textarea "You could ask about the confusion 4.2 Exhibits"
type textarea "You could ask about the confusion 4.2 Exhibits g"
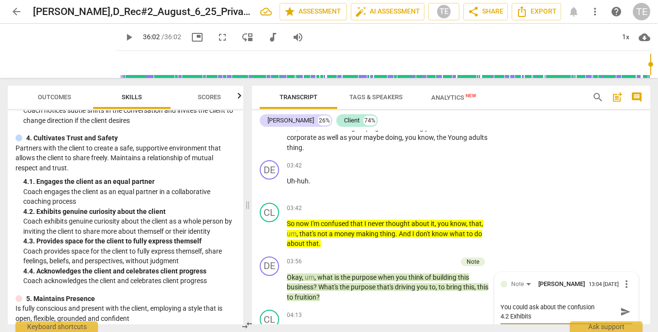
type textarea "You could ask about the confusion 4.2 Exhibits g"
type textarea "You could ask about the confusion 4.2 Exhibits ge"
type textarea "You could ask about the confusion 4.2 Exhibits gen"
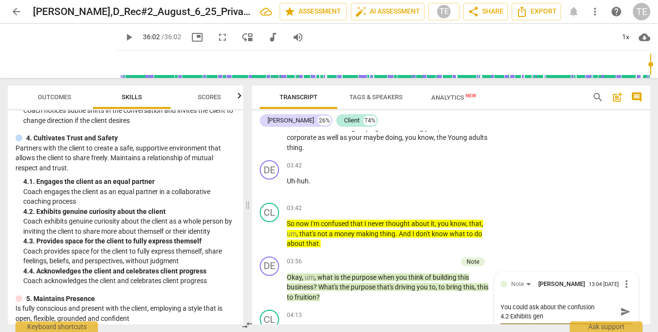
type textarea "You could ask about the confusion 4.2 Exhibits genu"
type textarea "You could ask about the confusion 4.2 Exhibits genui"
type textarea "You could ask about the confusion 4.2 Exhibits genuin"
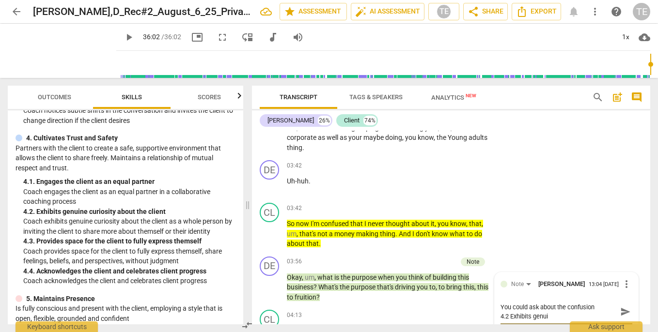
type textarea "You could ask about the confusion 4.2 Exhibits genuin"
type textarea "You could ask about the confusion 4.2 Exhibits genuine"
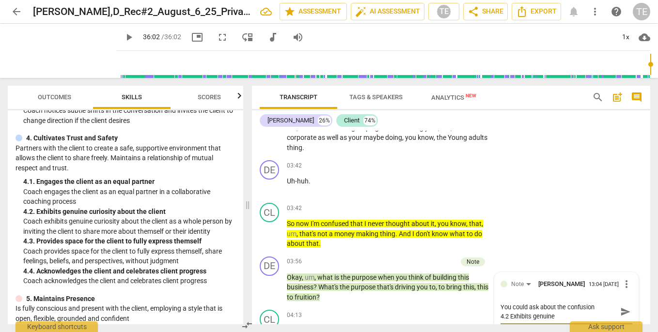
type textarea "You could ask about the confusion 4.2 Exhibits genuine c"
type textarea "You could ask about the confusion 4.2 Exhibits genuine cu"
type textarea "You could ask about the confusion 4.2 Exhibits genuine cur"
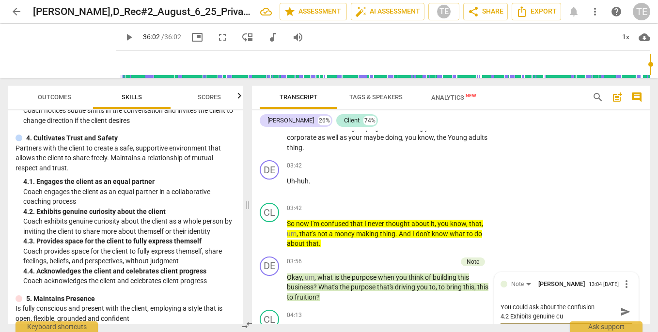
type textarea "You could ask about the confusion 4.2 Exhibits genuine cur"
type textarea "You could ask about the confusion 4.2 Exhibits genuine curi"
type textarea "You could ask about the confusion 4.2 Exhibits genuine curio"
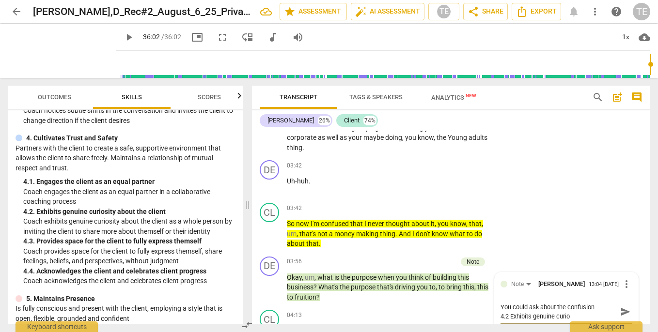
type textarea "You could ask about the confusion 4.2 Exhibits genuine curios"
type textarea "You could ask about the confusion 4.2 Exhibits genuine curiosi"
type textarea "You could ask about the confusion 4.2 Exhibits genuine curiosit"
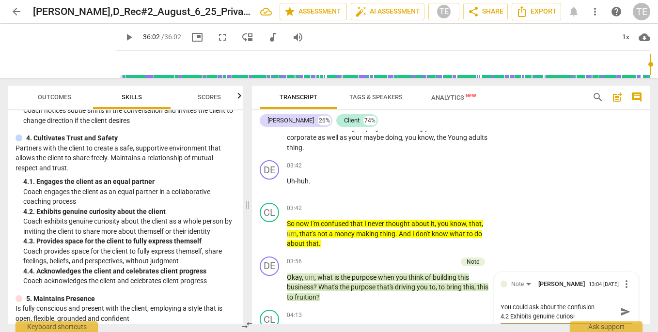
type textarea "You could ask about the confusion 4.2 Exhibits genuine curiosit"
type textarea "You could ask about the confusion 4.2 Exhibits genuine curiosity"
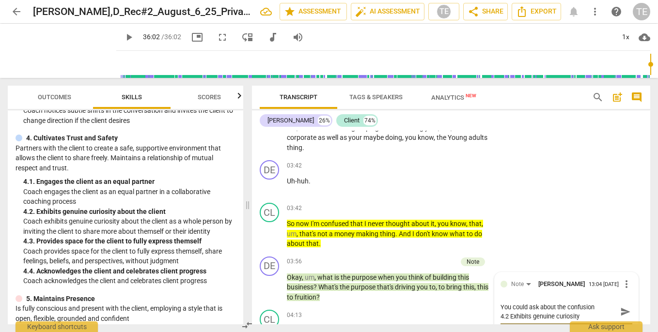
type textarea "You could ask about the confusion 4.2 Exhibits genuine curiosity a"
type textarea "You could ask about the confusion 4.2 Exhibits genuine curiosity ab"
type textarea "You could ask about the confusion 4.2 Exhibits genuine curiosity abo"
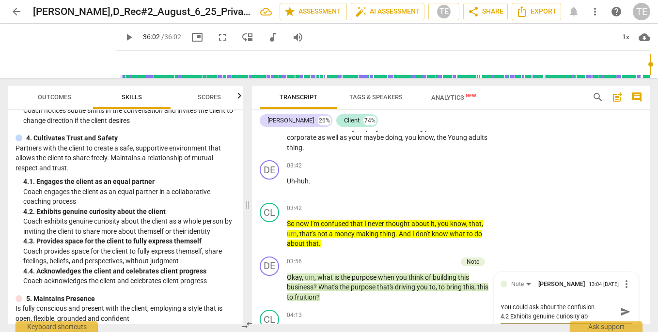
type textarea "You could ask about the confusion 4.2 Exhibits genuine curiosity abo"
type textarea "You could ask about the confusion 4.2 Exhibits genuine curiosity abou"
type textarea "You could ask about the confusion 4.2 Exhibits genuine curiosity about"
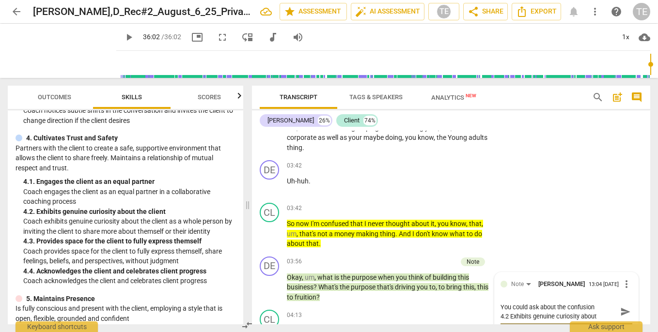
type textarea "You could ask about the confusion 4.2 Exhibits genuine curiosity about"
type textarea "You could ask about the confusion 4.2 Exhibits genuine curiosity about t"
type textarea "You could ask about the confusion 4.2 Exhibits genuine curiosity about th"
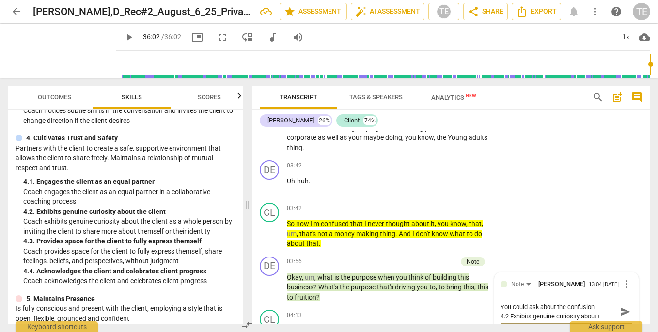
type textarea "You could ask about the confusion 4.2 Exhibits genuine curiosity about th"
type textarea "You could ask about the confusion 4.2 Exhibits genuine curiosity about the"
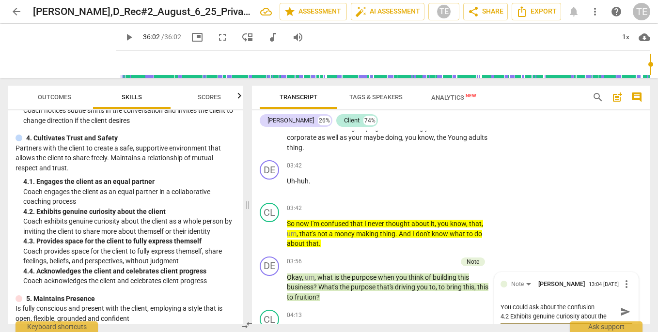
type textarea "You could ask about the confusion 4.2 Exhibits genuine curiosity about the c"
type textarea "You could ask about the confusion 4.2 Exhibits genuine curiosity about the cl"
type textarea "You could ask about the confusion 4.2 Exhibits genuine curiosity about the cli"
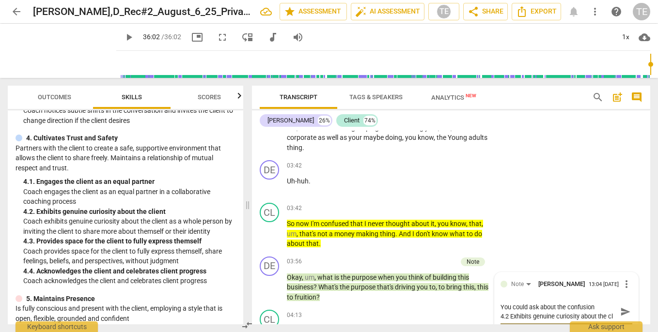
type textarea "You could ask about the confusion 4.2 Exhibits genuine curiosity about the cli"
type textarea "You could ask about the confusion 4.2 Exhibits genuine curiosity about the clie"
type textarea "You could ask about the confusion 4.2 Exhibits genuine curiosity about the clien"
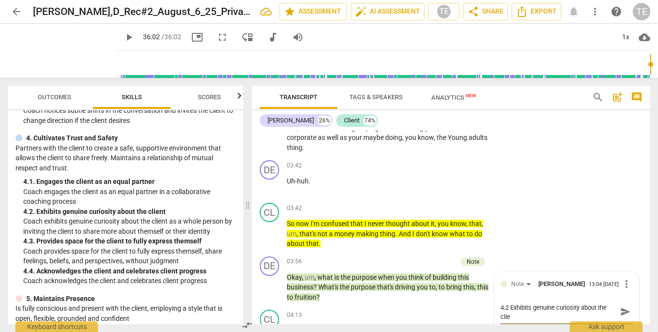
type textarea "You could ask about the confusion 4.2 Exhibits genuine curiosity about the clien"
type textarea "You could ask about the confusion 4.2 Exhibits genuine curiosity about the clie…"
click at [386, 310] on div "04:13 + Add competency keyboard_arrow_right" at bounding box center [392, 315] width 211 height 11
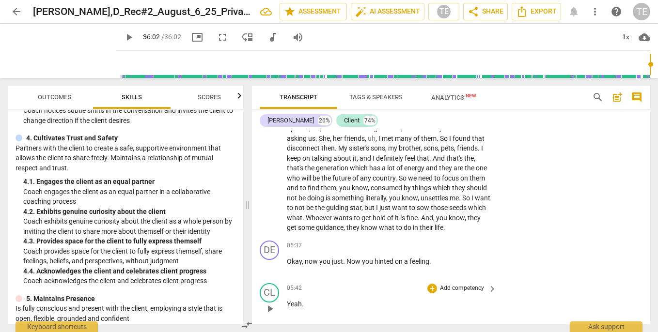
scroll to position [1316, 0]
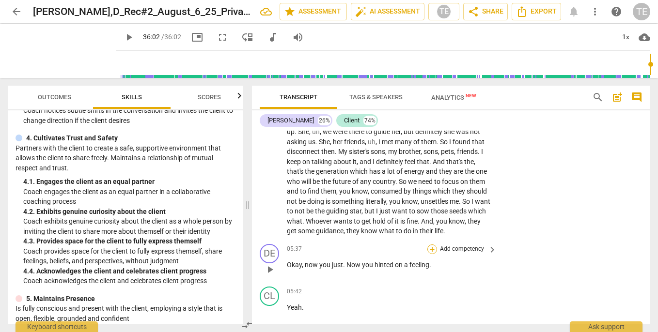
click at [430, 245] on div "+" at bounding box center [432, 250] width 10 height 10
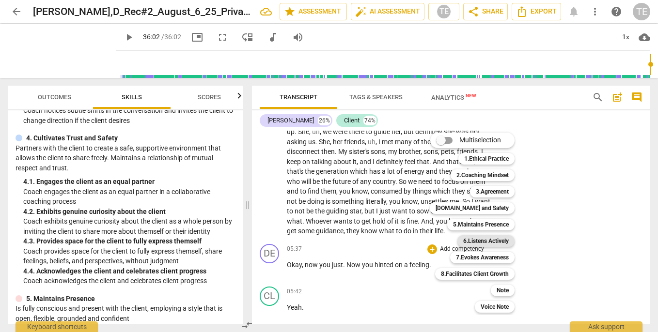
click at [481, 241] on b "6.Listens Actively" at bounding box center [486, 242] width 46 height 12
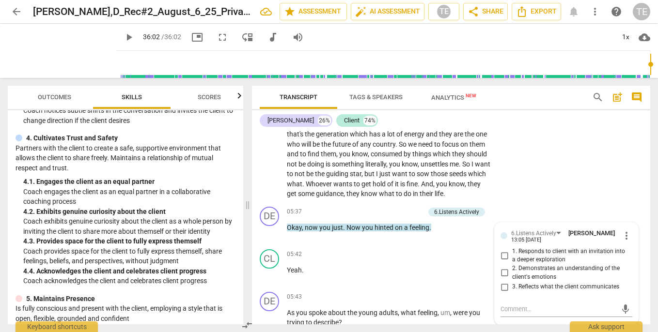
scroll to position [1355, 0]
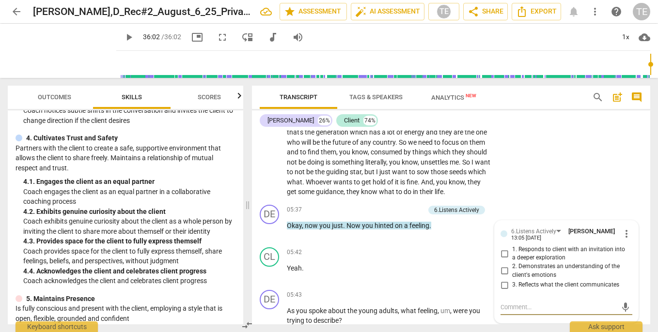
click at [503, 266] on input "2. Demonstrates an understanding of the client's emotions" at bounding box center [505, 272] width 16 height 12
checkbox input "true"
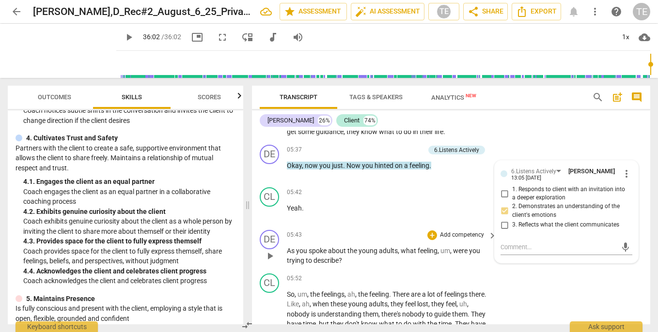
scroll to position [1417, 0]
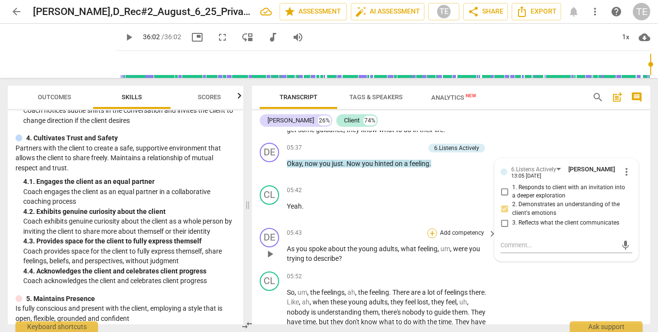
click at [431, 229] on div "+" at bounding box center [432, 234] width 10 height 10
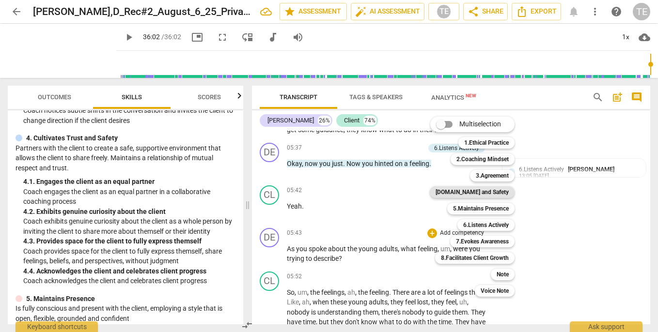
click at [490, 191] on b "[DOMAIN_NAME] and Safety" at bounding box center [472, 193] width 73 height 12
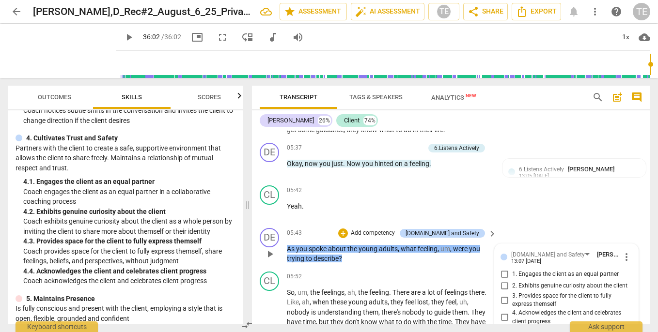
click at [503, 281] on input "2. Exhibits genuine curiosity about the client" at bounding box center [505, 287] width 16 height 12
checkbox input "true"
click at [503, 269] on input "1. Engages the client as an equal partner" at bounding box center [505, 275] width 16 height 12
checkbox input "true"
click at [502, 295] on input "3. Provides space for the client to fully express themself" at bounding box center [505, 301] width 16 height 12
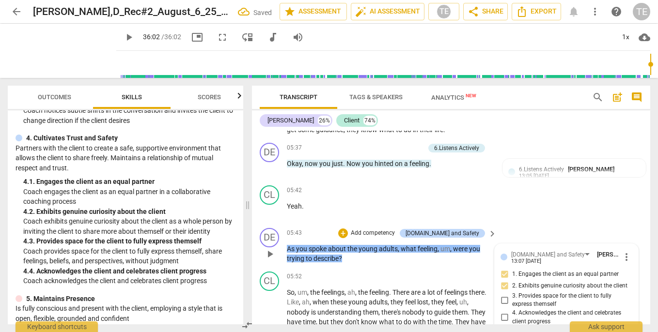
checkbox input "true"
click at [348, 229] on div "+" at bounding box center [343, 234] width 10 height 10
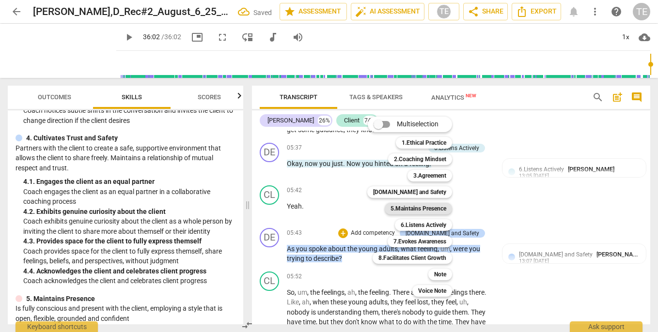
click at [407, 208] on b "5.Maintains Presence" at bounding box center [419, 209] width 56 height 12
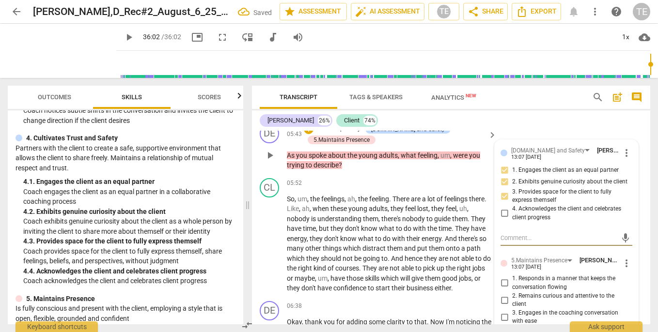
scroll to position [1522, 0]
click at [503, 277] on input "1. Responds in a manner that keeps the conversation flowing" at bounding box center [505, 283] width 16 height 12
checkbox input "true"
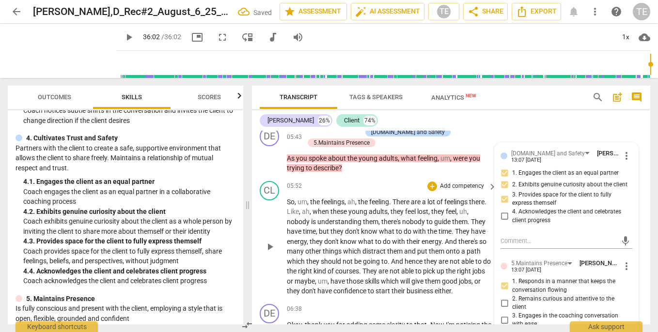
scroll to position [1526, 0]
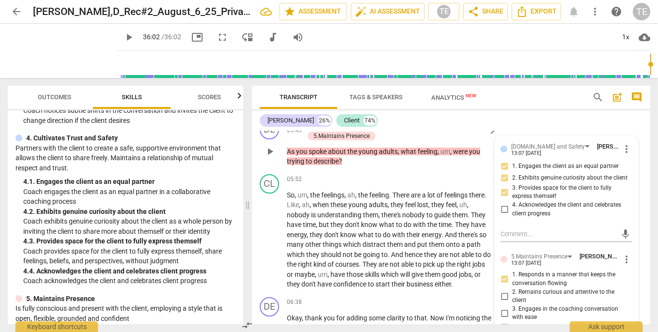
click at [503, 308] on input "3. Engages in the coaching conversation with ease" at bounding box center [505, 314] width 16 height 12
checkbox input "true"
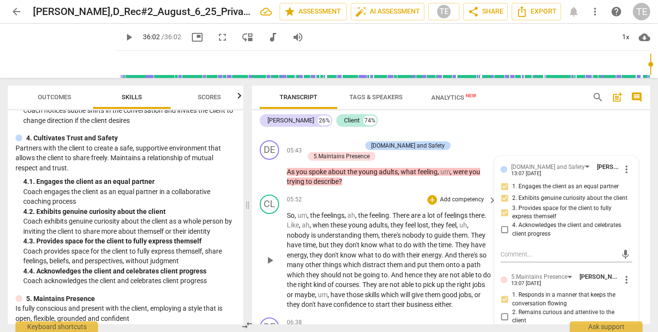
scroll to position [1503, 0]
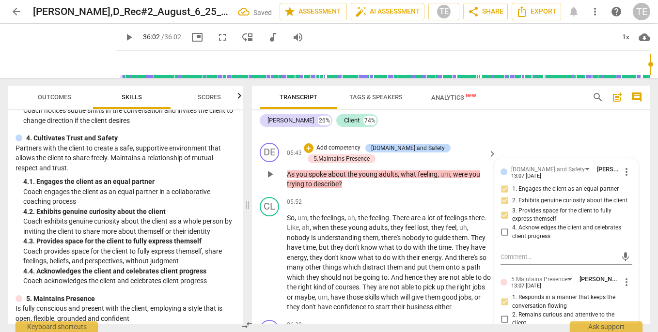
click at [502, 314] on input "2. Remains curious and attentive to the client" at bounding box center [505, 320] width 16 height 12
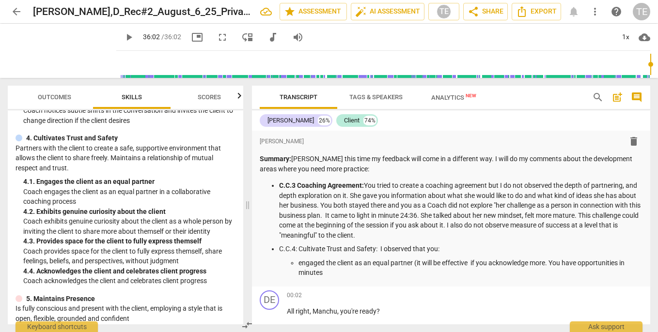
scroll to position [0, 0]
click at [330, 270] on p "engaged the client as an equal partner (it will be effective if you acknowledge…" at bounding box center [471, 268] width 344 height 20
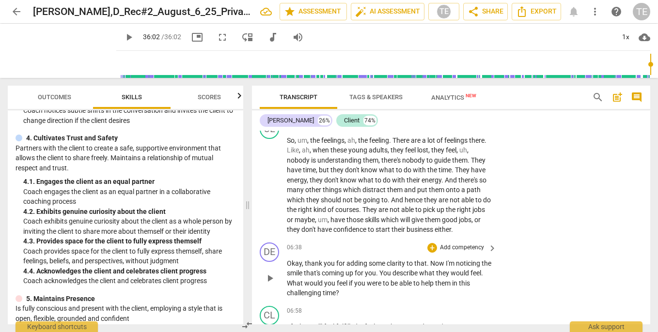
scroll to position [1583, 0]
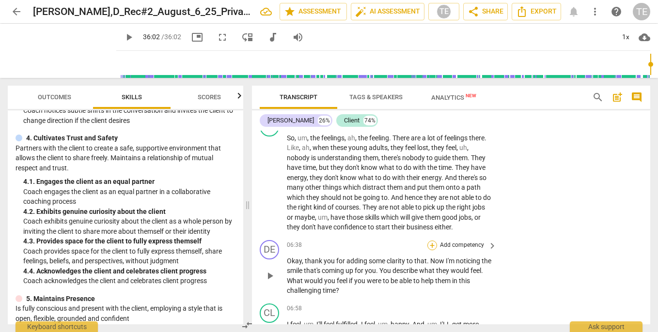
click at [432, 241] on div "+" at bounding box center [432, 246] width 10 height 10
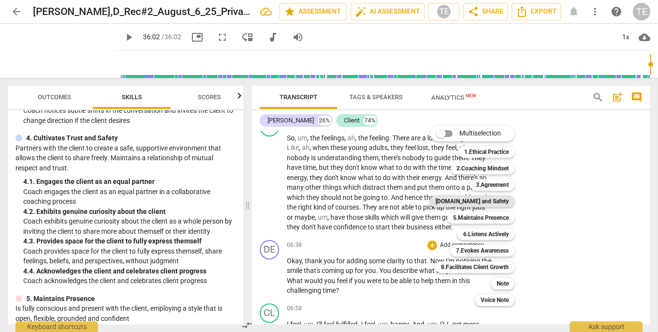
click at [488, 199] on b "[DOMAIN_NAME] and Safety" at bounding box center [472, 202] width 73 height 12
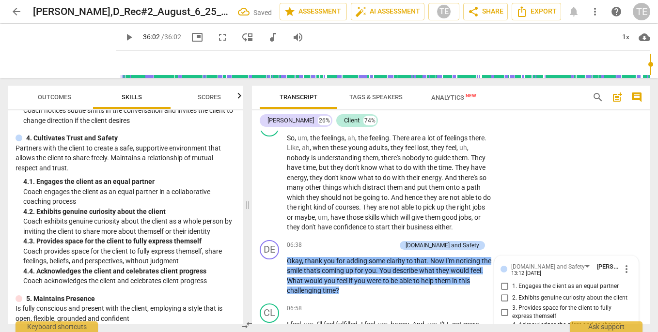
scroll to position [1585, 0]
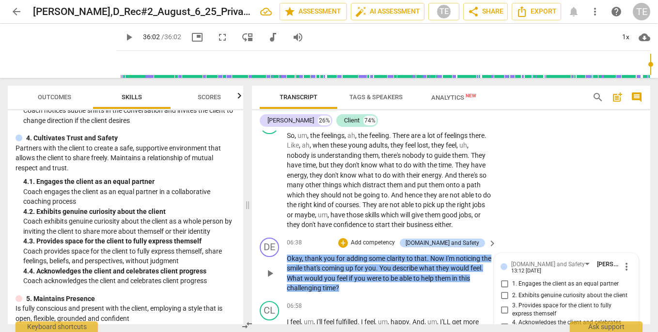
click at [503, 290] on input "2. Exhibits genuine curiosity about the client" at bounding box center [505, 296] width 16 height 12
click at [503, 279] on input "1. Engages the client as an equal partner" at bounding box center [505, 285] width 16 height 12
click at [348, 238] on div "+" at bounding box center [343, 243] width 10 height 10
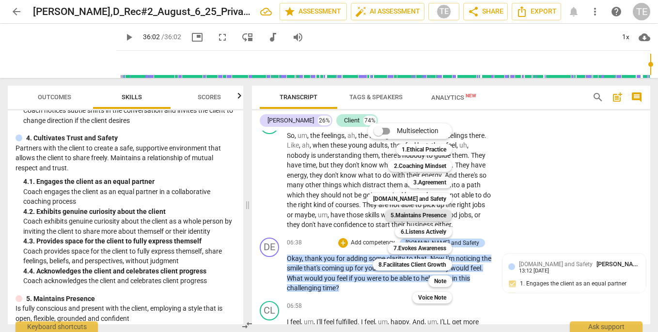
click at [419, 213] on b "5.Maintains Presence" at bounding box center [419, 216] width 56 height 12
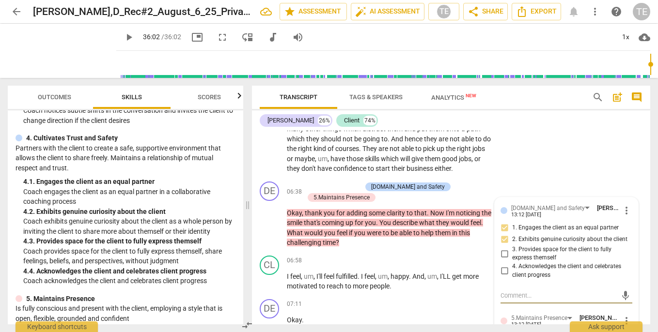
scroll to position [1642, 0]
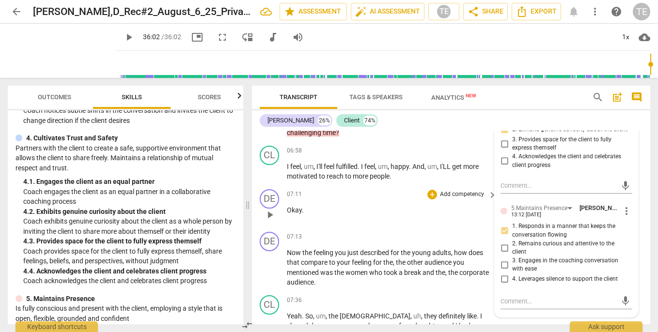
scroll to position [1762, 0]
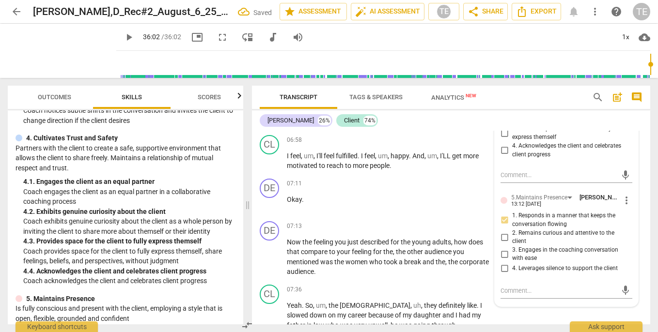
click at [503, 232] on input "2. Remains curious and attentive to the client" at bounding box center [505, 238] width 16 height 12
click at [504, 249] on input "3. Engages in the coaching conversation with ease" at bounding box center [505, 255] width 16 height 12
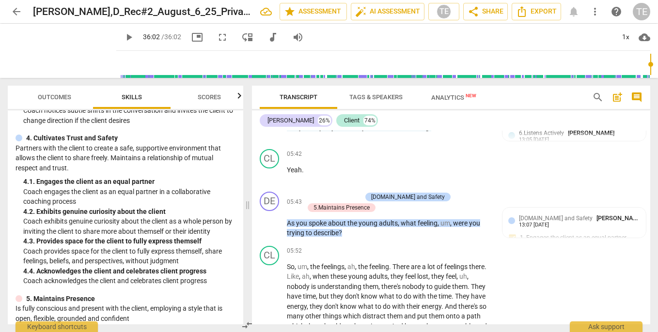
scroll to position [1456, 0]
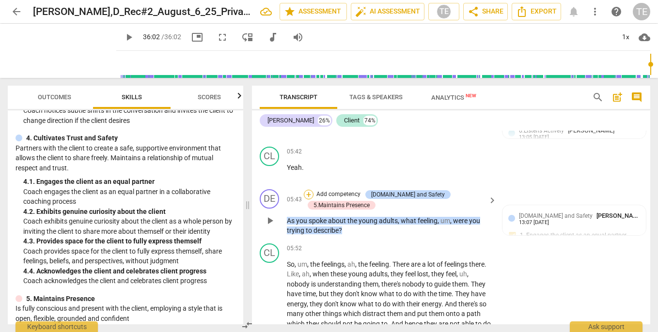
click at [307, 190] on div "+" at bounding box center [309, 195] width 10 height 10
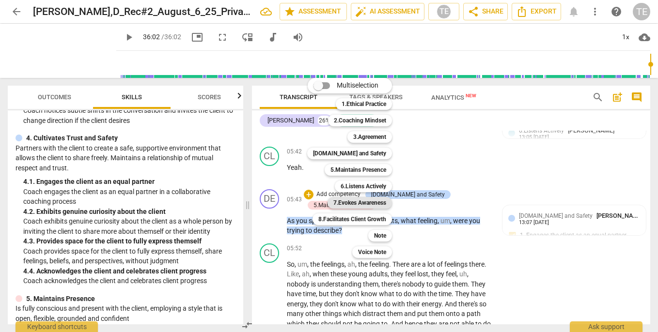
click at [362, 201] on b "7.Evokes Awareness" at bounding box center [359, 203] width 53 height 12
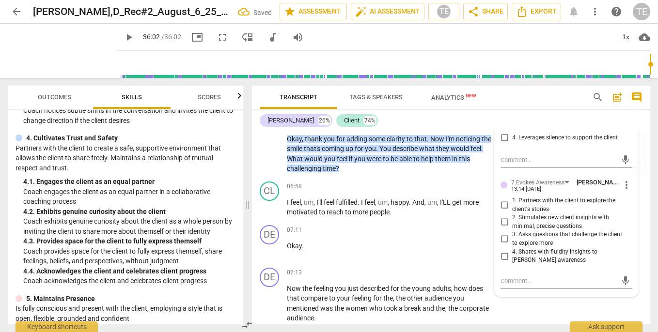
scroll to position [1717, 0]
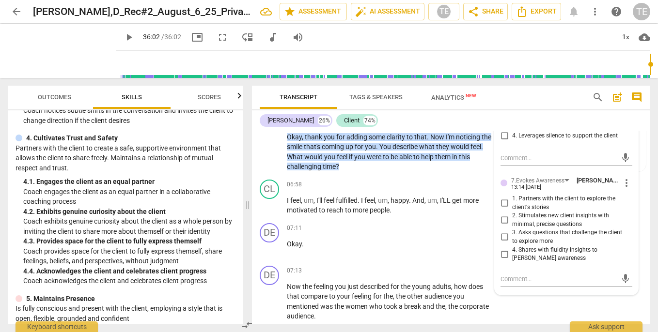
click at [504, 215] on input "2. Stimulates new client insights with minimal, precise questions" at bounding box center [505, 221] width 16 height 12
click at [502, 232] on input "3. Asks questions that challenge the client to explore more" at bounding box center [505, 238] width 16 height 12
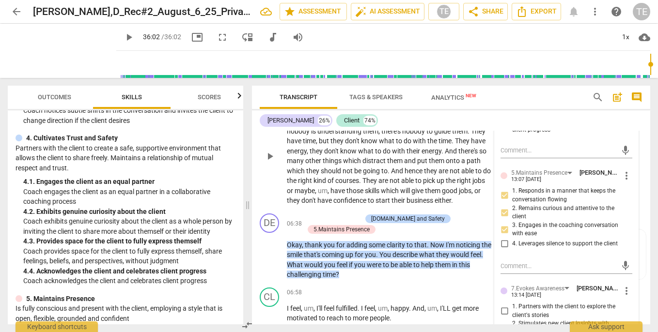
scroll to position [1611, 0]
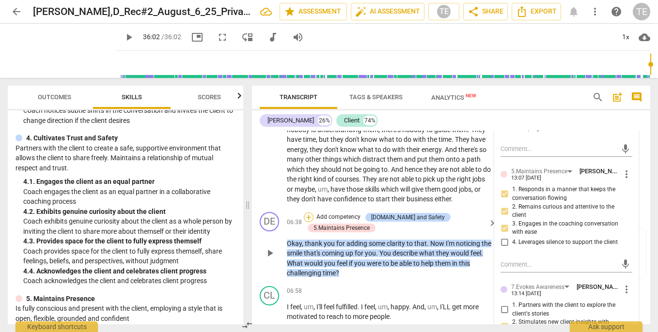
click at [309, 213] on div "+" at bounding box center [309, 218] width 10 height 10
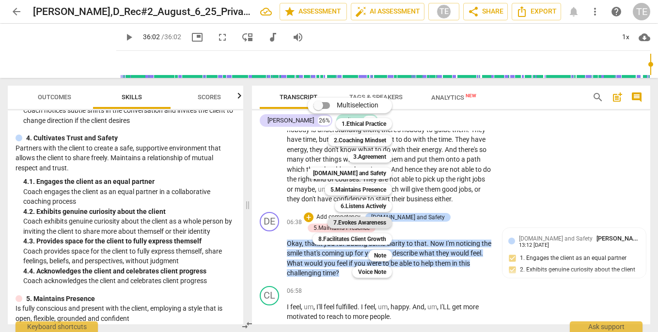
click at [360, 223] on b "7.Evokes Awareness" at bounding box center [359, 223] width 53 height 12
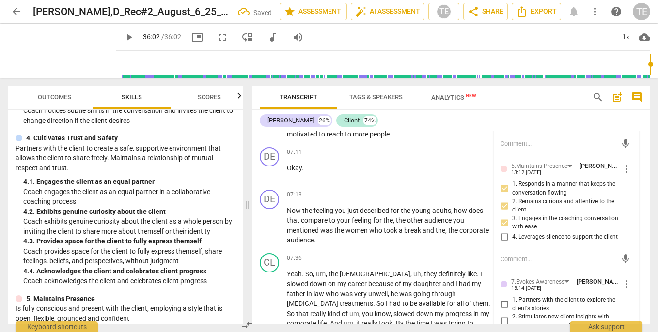
scroll to position [1803, 0]
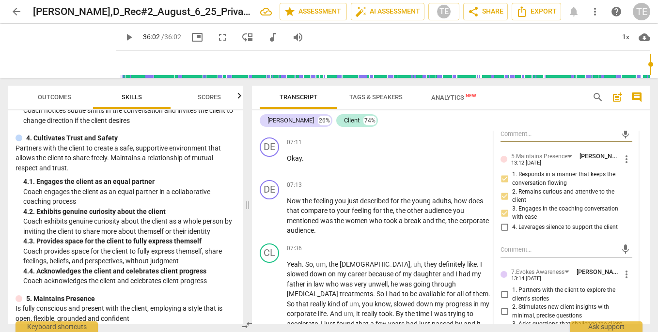
click at [503, 306] on input "2. Stimulates new client insights with minimal, precise questions" at bounding box center [505, 312] width 16 height 12
click at [503, 323] on input "3. Asks questions that challenge the client to explore more" at bounding box center [505, 329] width 16 height 12
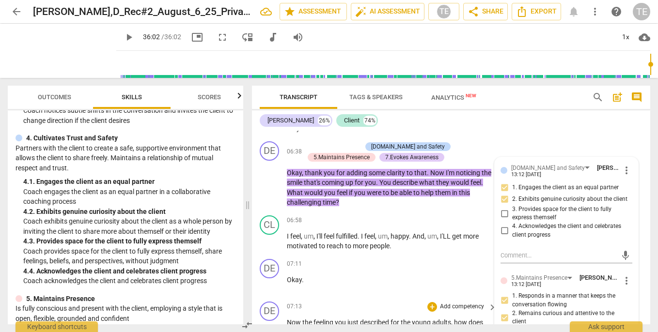
scroll to position [1682, 0]
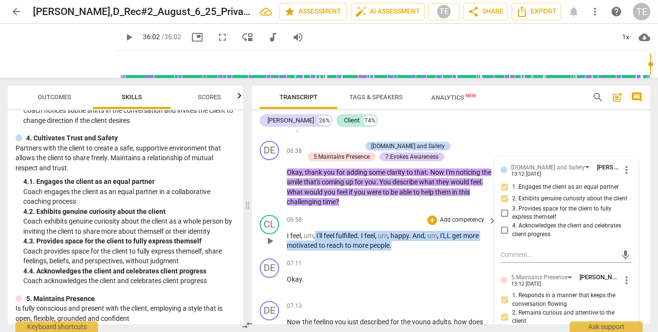
drag, startPoint x: 316, startPoint y: 205, endPoint x: 399, endPoint y: 219, distance: 84.5
click at [399, 231] on p "I feel , um , I'll feel fulfilled . I feel , um , happy . And , um , I'LL get m…" at bounding box center [389, 241] width 205 height 20
click at [412, 204] on icon "button" at bounding box center [414, 203] width 10 height 12
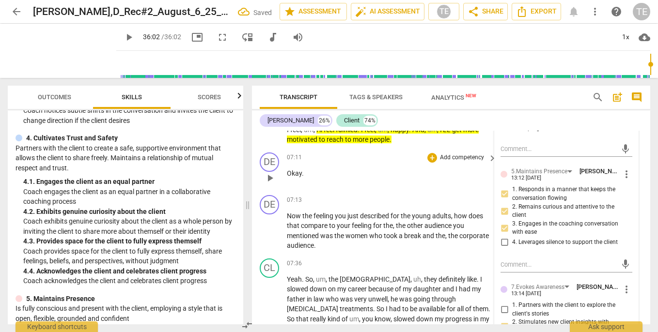
scroll to position [1789, 0]
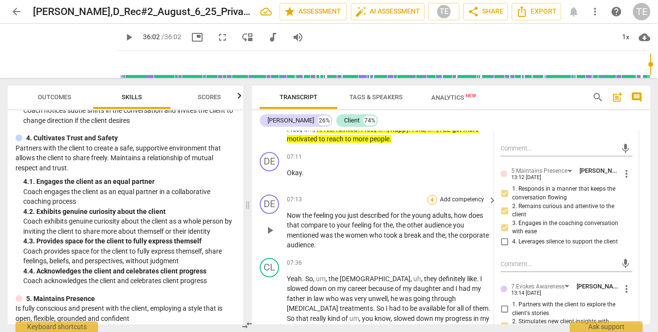
click at [430, 195] on div "+" at bounding box center [432, 200] width 10 height 10
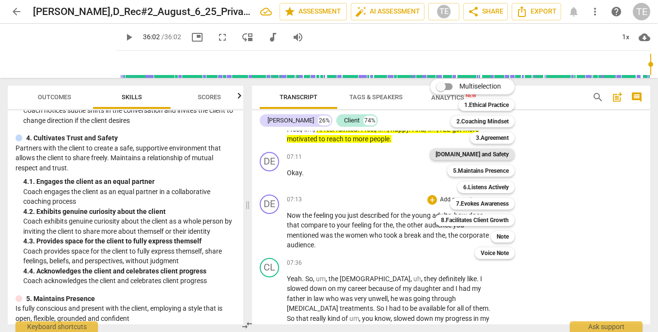
click at [478, 150] on b "[DOMAIN_NAME] and Safety" at bounding box center [472, 155] width 73 height 12
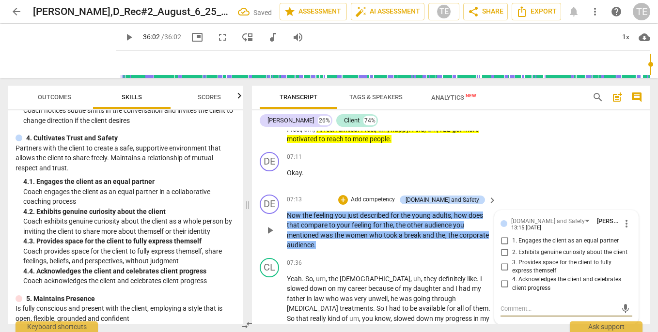
click at [502, 247] on input "2. Exhibits genuine curiosity about the client" at bounding box center [505, 253] width 16 height 12
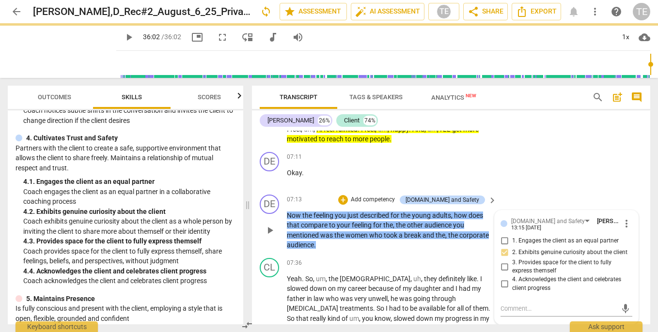
click at [502, 261] on input "3. Provides space for the client to fully express themself" at bounding box center [505, 267] width 16 height 12
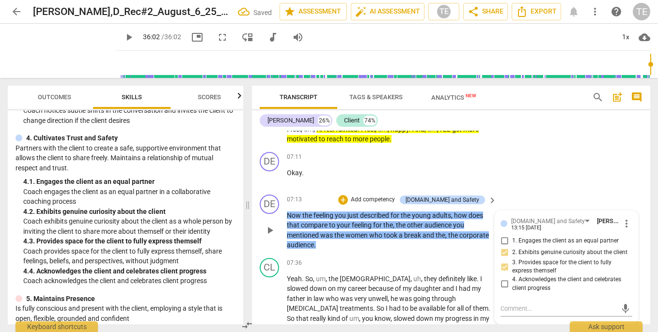
click at [503, 236] on input "1. Engages the client as an equal partner" at bounding box center [505, 242] width 16 height 12
click at [348, 195] on div "+" at bounding box center [343, 200] width 10 height 10
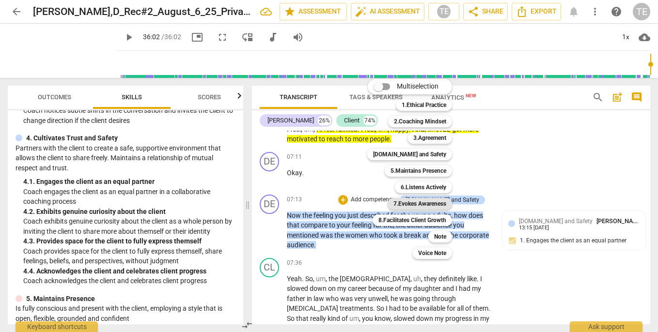
click at [416, 204] on b "7.Evokes Awareness" at bounding box center [419, 204] width 53 height 12
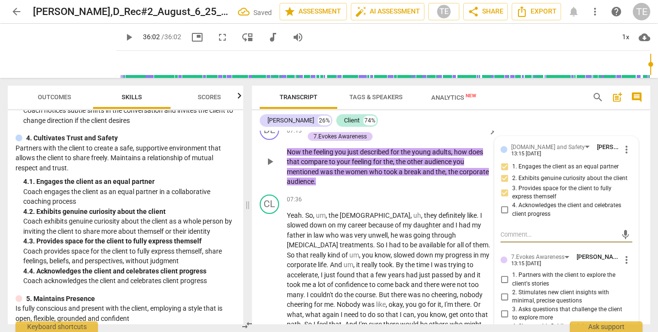
scroll to position [1864, 0]
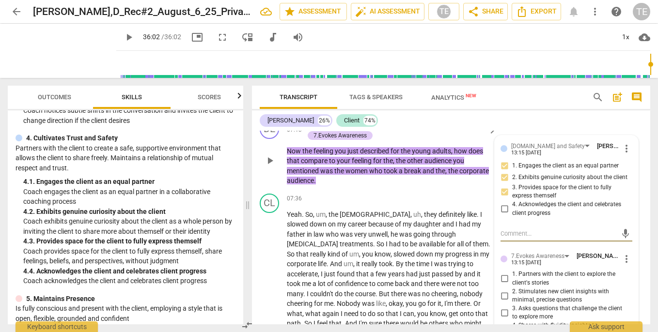
click at [504, 290] on input "2. Stimulates new client insights with minimal, precise questions" at bounding box center [505, 296] width 16 height 12
click at [503, 307] on input "3. Asks questions that challenge the client to explore more" at bounding box center [505, 313] width 16 height 12
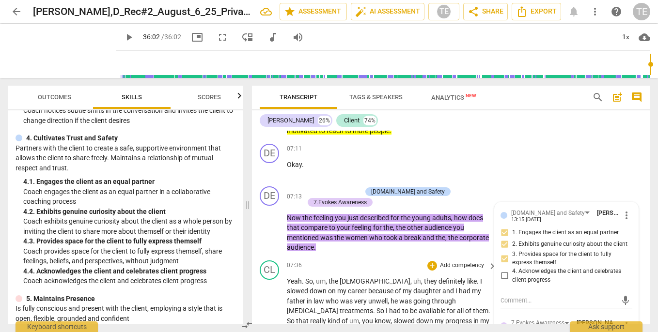
scroll to position [1761, 0]
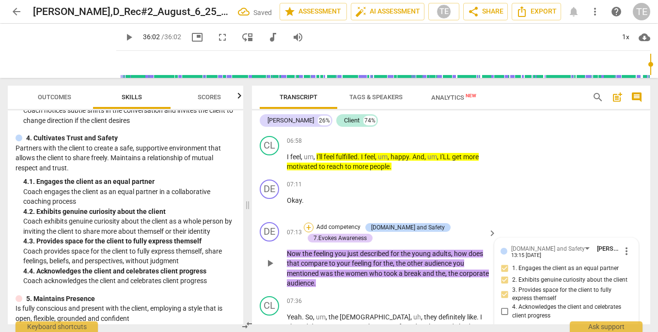
click at [309, 223] on div "+" at bounding box center [309, 228] width 10 height 10
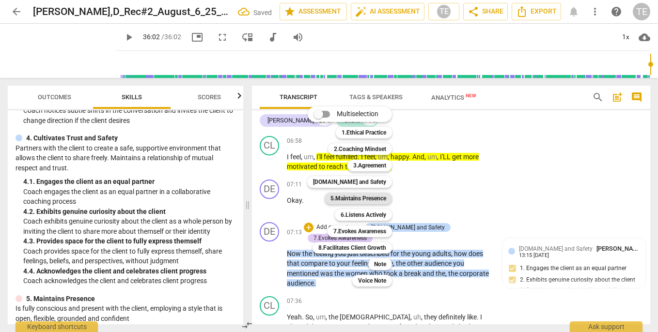
click at [362, 198] on b "5.Maintains Presence" at bounding box center [358, 199] width 56 height 12
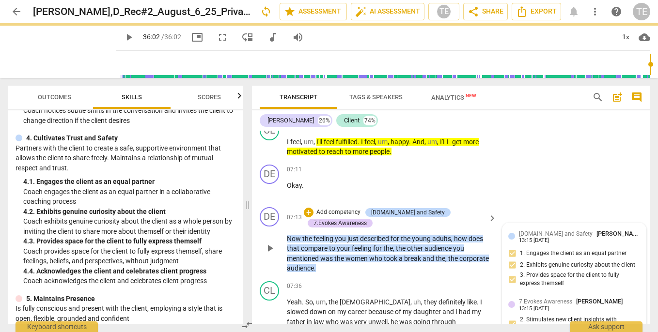
scroll to position [1771, 0]
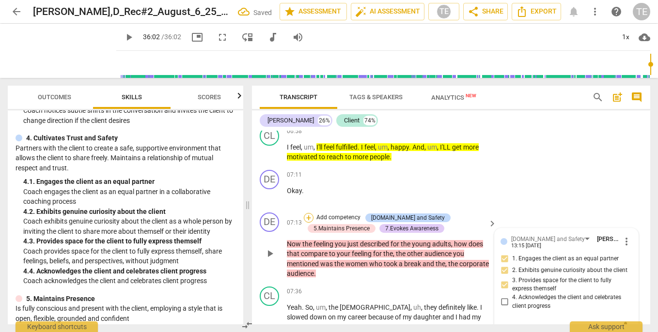
click at [310, 213] on div "+" at bounding box center [309, 218] width 10 height 10
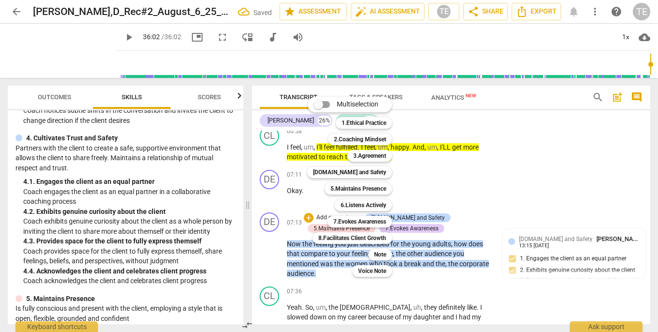
click at [456, 178] on div at bounding box center [329, 166] width 658 height 332
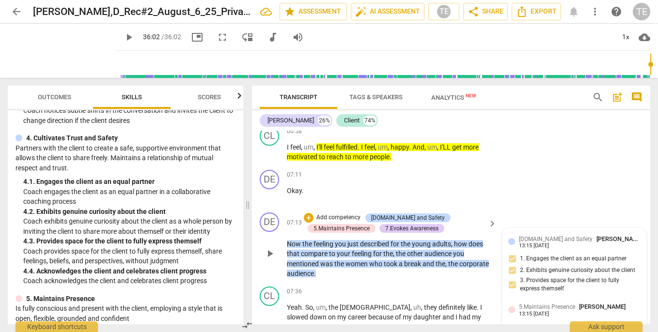
click at [537, 304] on span "5.Maintains Presence" at bounding box center [547, 307] width 56 height 7
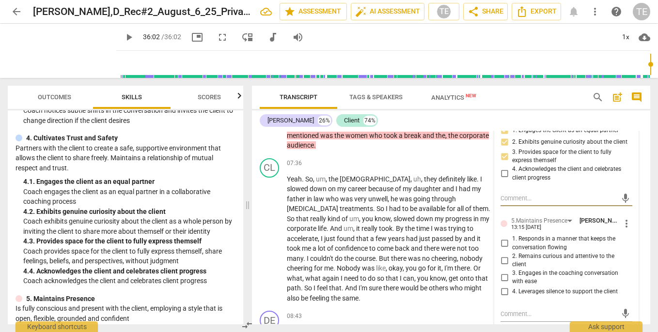
scroll to position [1900, 0]
click at [503, 254] on input "2. Remains curious and attentive to the client" at bounding box center [505, 260] width 16 height 12
click at [503, 271] on input "3. Engages in the coaching conversation with ease" at bounding box center [505, 277] width 16 height 12
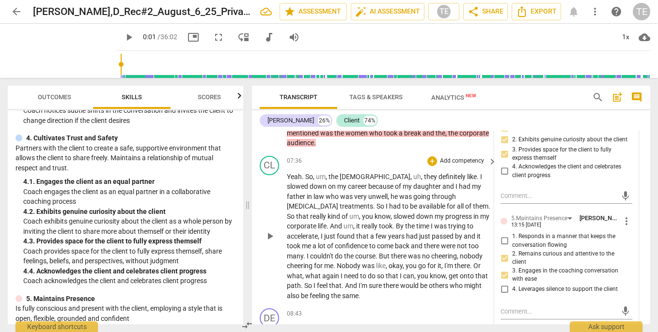
scroll to position [1907, 0]
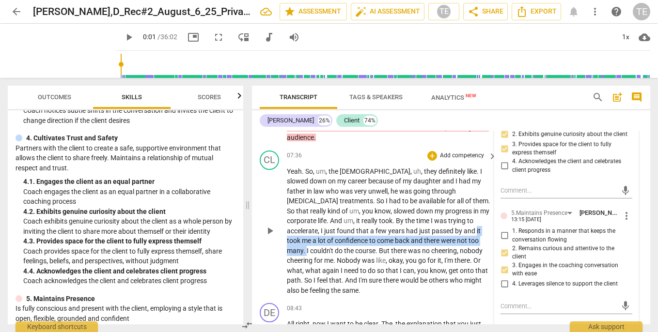
drag, startPoint x: 376, startPoint y: 198, endPoint x: 410, endPoint y: 207, distance: 35.6
click at [432, 196] on icon "button" at bounding box center [433, 193] width 6 height 7
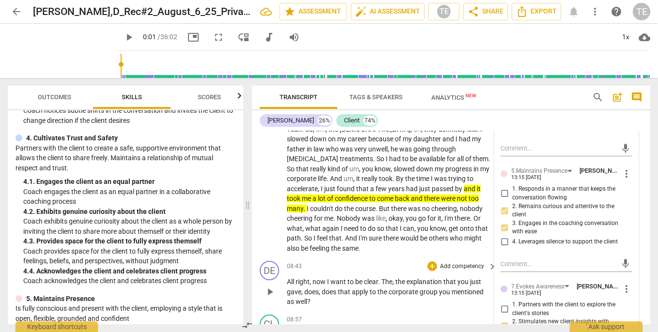
scroll to position [1951, 0]
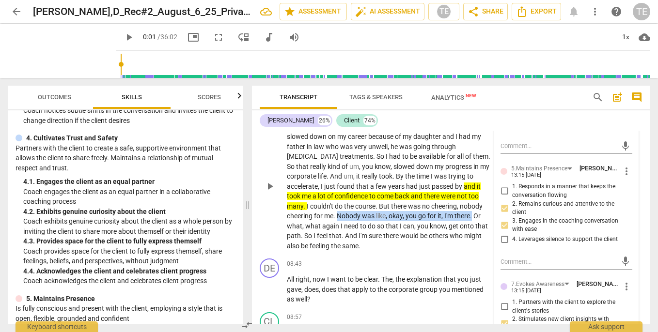
drag, startPoint x: 443, startPoint y: 173, endPoint x: 385, endPoint y: 181, distance: 59.2
click at [385, 181] on p "Yeah . So , um , the [DEMOGRAPHIC_DATA] , uh , they definitely like . I slowed …" at bounding box center [389, 186] width 205 height 129
click at [409, 169] on icon "button" at bounding box center [408, 170] width 10 height 12
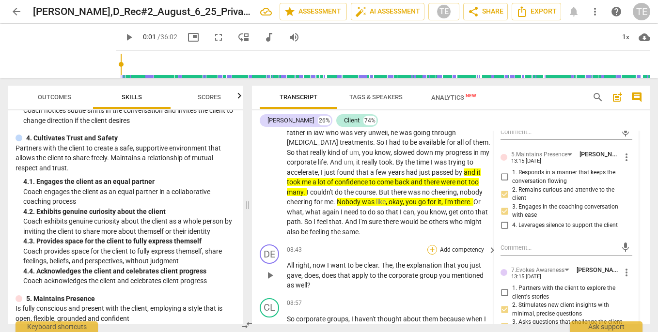
scroll to position [1964, 0]
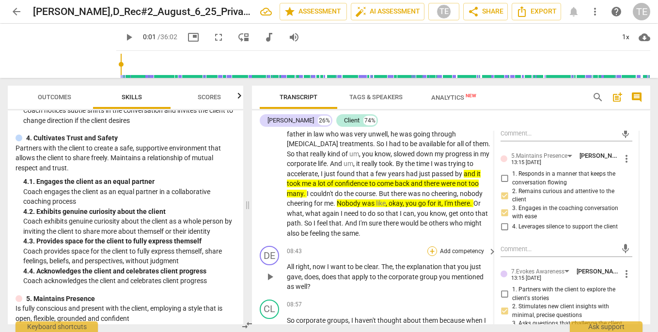
click at [431, 247] on div "+" at bounding box center [432, 252] width 10 height 10
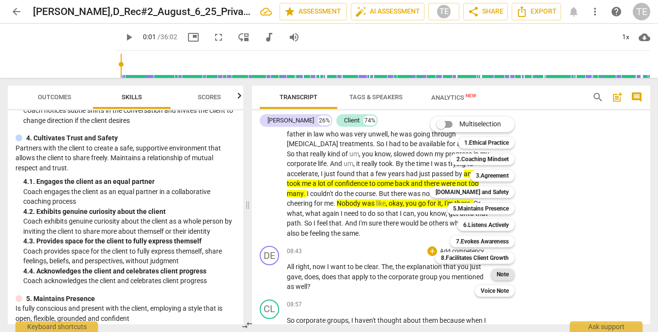
click at [505, 275] on b "Note" at bounding box center [503, 275] width 12 height 12
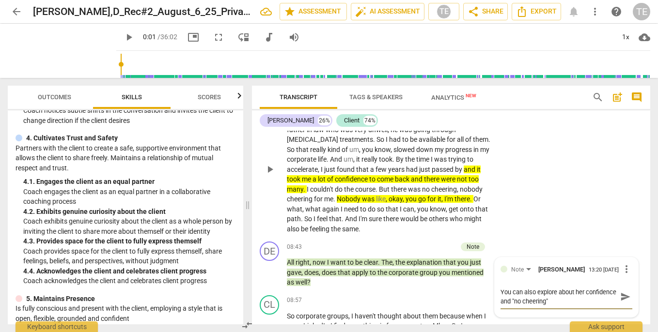
scroll to position [1969, 0]
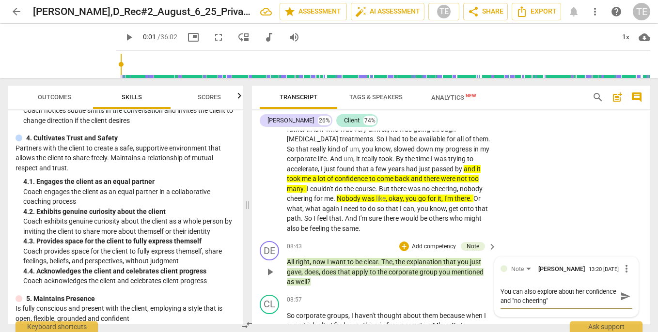
click at [398, 242] on div "DE play_arrow pause 08:43 + Add competency Note keyboard_arrow_right All right …" at bounding box center [451, 264] width 398 height 54
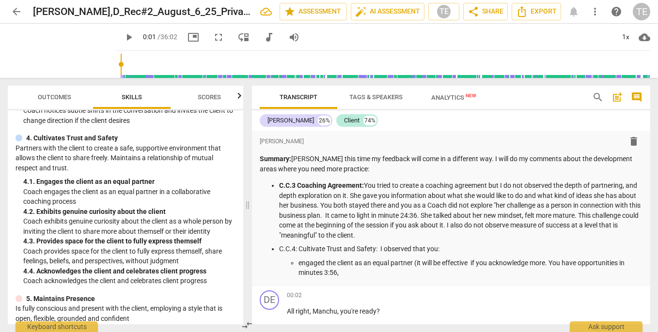
scroll to position [0, 0]
click at [355, 274] on p "engaged the client as an equal partner (it will be effective if you acknowledge…" at bounding box center [471, 268] width 344 height 20
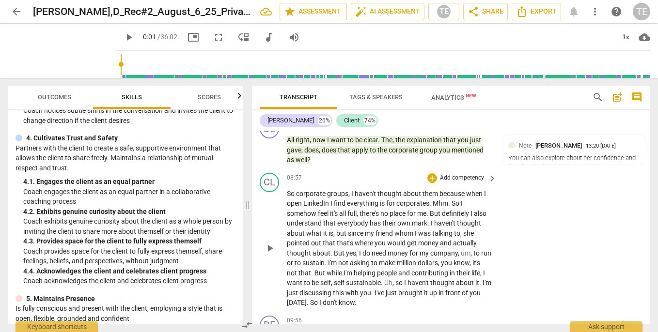
scroll to position [2092, 0]
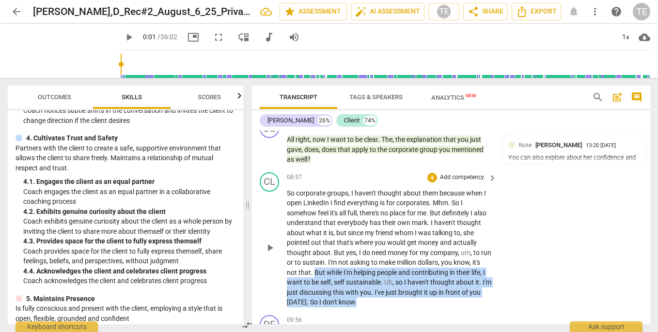
drag, startPoint x: 324, startPoint y: 226, endPoint x: 396, endPoint y: 254, distance: 77.5
click at [396, 254] on p "So corporate groups , I haven't thought about them because when I open LinkedIn…" at bounding box center [389, 248] width 205 height 119
click at [410, 240] on icon "button" at bounding box center [413, 242] width 10 height 12
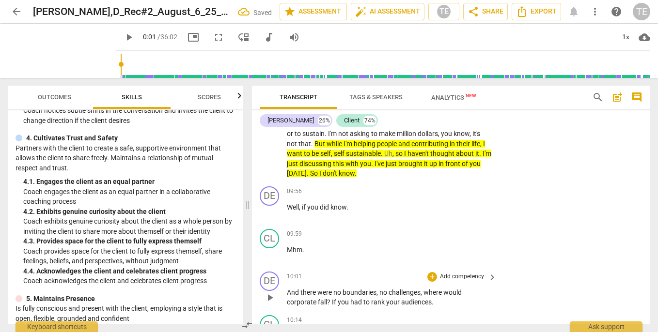
scroll to position [2221, 0]
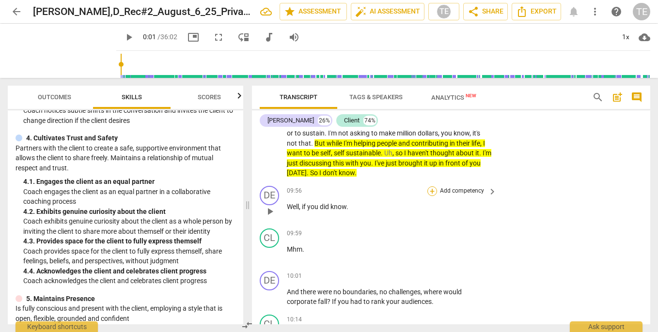
click at [431, 187] on div "+" at bounding box center [432, 192] width 10 height 10
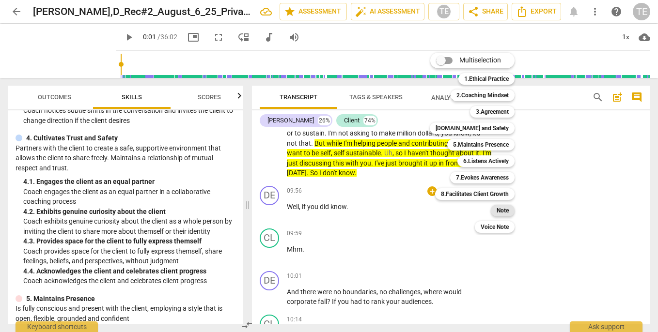
click at [501, 209] on b "Note" at bounding box center [503, 211] width 12 height 12
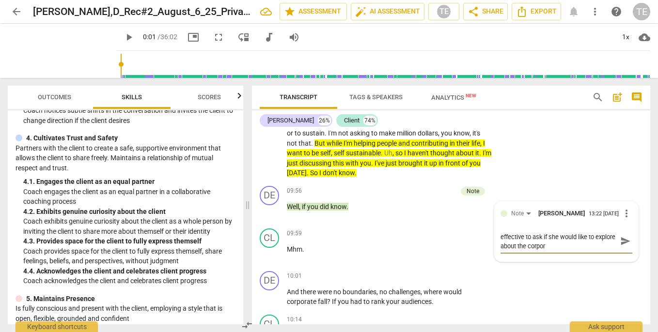
scroll to position [0, 0]
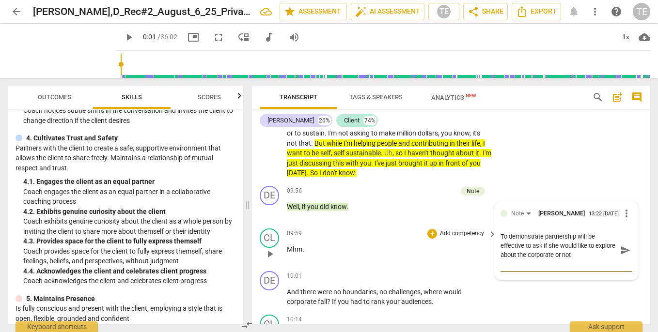
click at [398, 229] on div "09:59 + Add competency keyboard_arrow_right" at bounding box center [392, 234] width 211 height 11
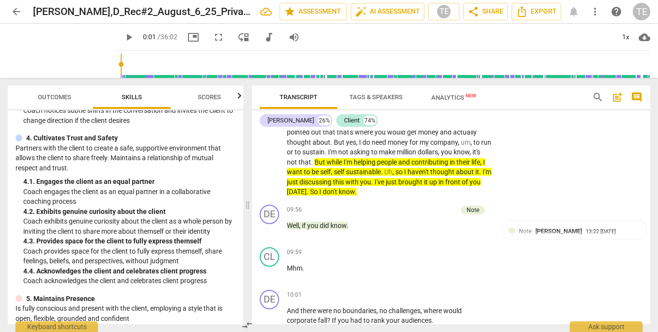
scroll to position [2204, 0]
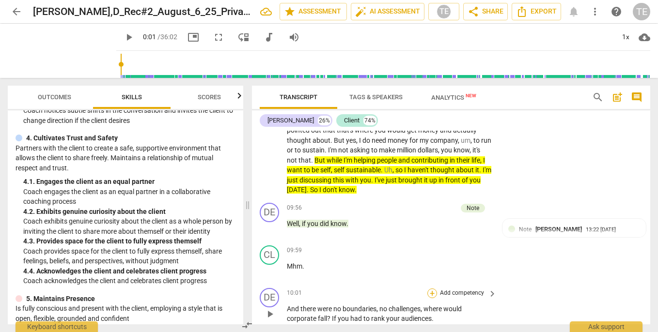
click at [433, 289] on div "+" at bounding box center [432, 294] width 10 height 10
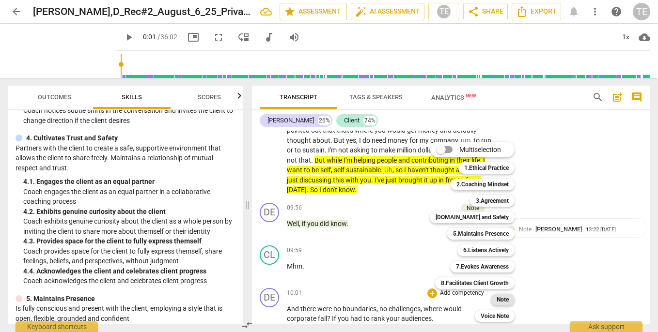
click at [498, 298] on b "Note" at bounding box center [503, 300] width 12 height 12
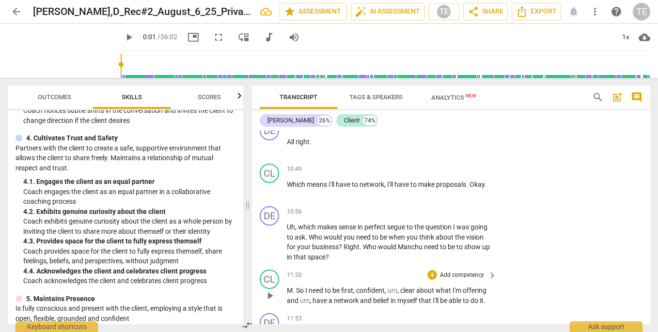
scroll to position [2575, 0]
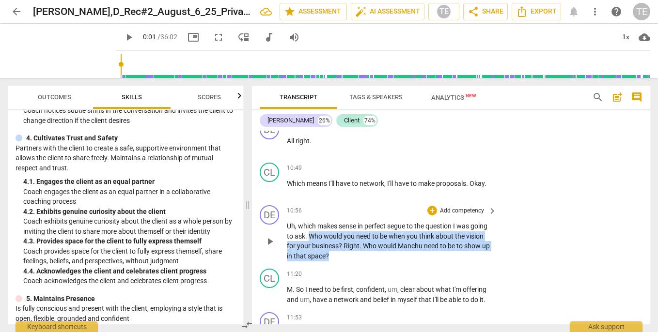
drag, startPoint x: 330, startPoint y: 185, endPoint x: 362, endPoint y: 204, distance: 38.0
click at [362, 221] on p "Uh , which makes sense in perfect segue to the question I was going to ask . Wh…" at bounding box center [389, 241] width 205 height 40
click at [432, 206] on div "+" at bounding box center [432, 211] width 10 height 10
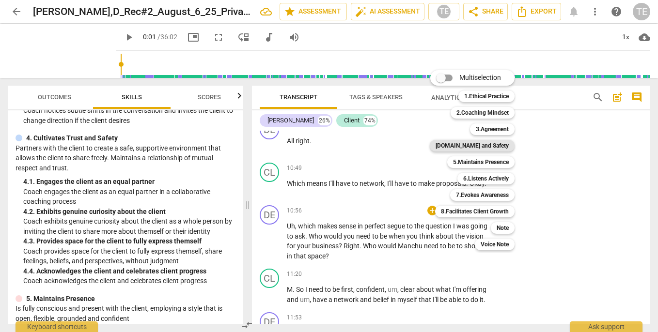
click at [479, 144] on b "[DOMAIN_NAME] and Safety" at bounding box center [472, 146] width 73 height 12
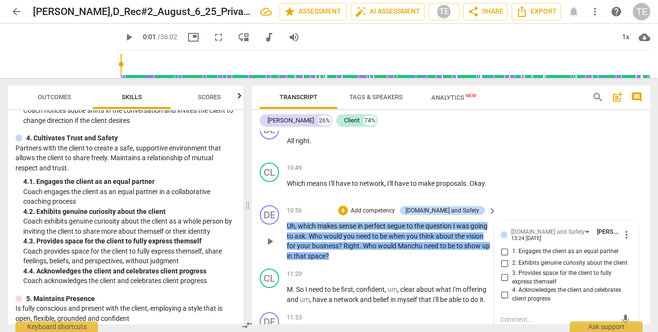
click at [504, 246] on input "1. Engages the client as an equal partner" at bounding box center [505, 252] width 16 height 12
click at [503, 258] on input "2. Exhibits genuine curiosity about the client" at bounding box center [505, 264] width 16 height 12
click at [503, 246] on input "1. Engages the client as an equal partner" at bounding box center [505, 252] width 16 height 12
click at [504, 272] on input "3. Provides space for the client to fully express themself" at bounding box center [505, 278] width 16 height 12
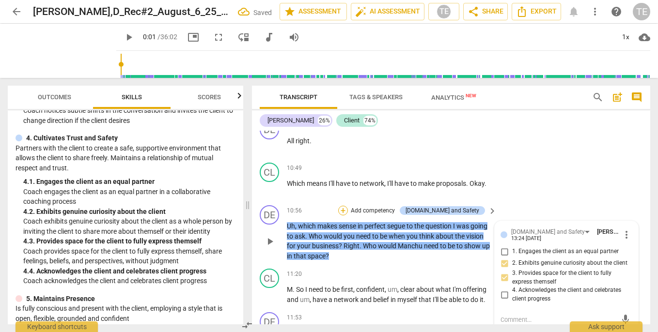
click at [348, 206] on div "+" at bounding box center [343, 211] width 10 height 10
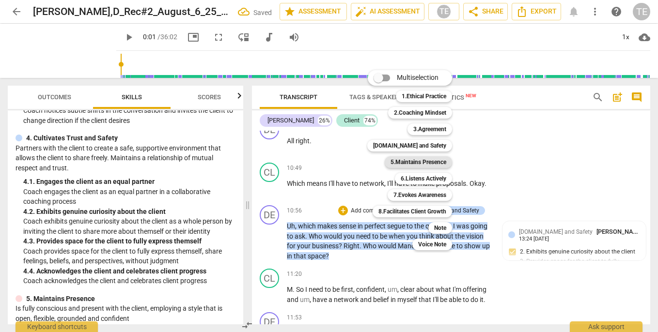
click at [414, 160] on b "5.Maintains Presence" at bounding box center [419, 163] width 56 height 12
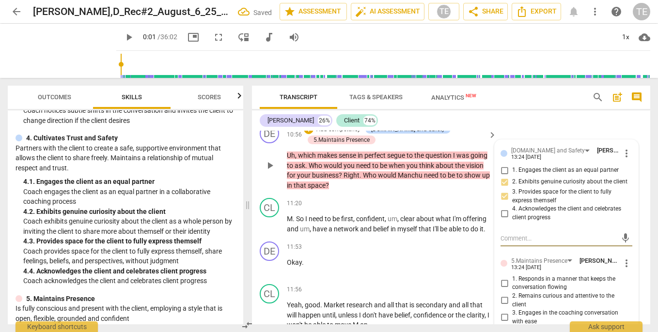
scroll to position [2680, 0]
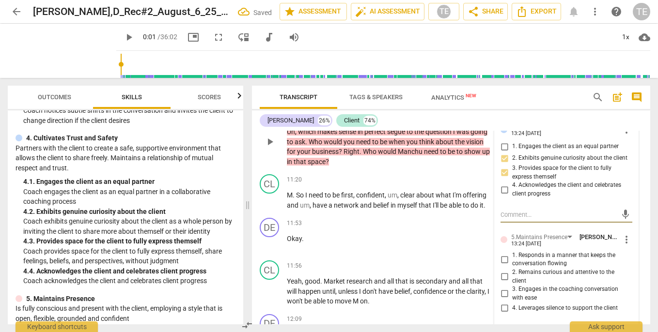
click at [503, 254] on input "1. Responds in a manner that keeps the conversation flowing" at bounding box center [505, 260] width 16 height 12
click at [502, 271] on input "2. Remains curious and attentive to the client" at bounding box center [505, 277] width 16 height 12
click at [502, 288] on input "3. Engages in the coaching conversation with ease" at bounding box center [505, 294] width 16 height 12
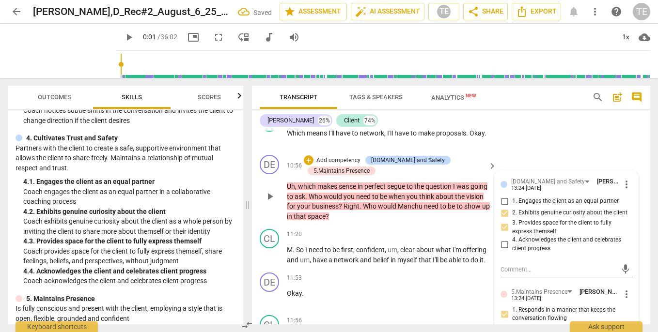
scroll to position [2633, 0]
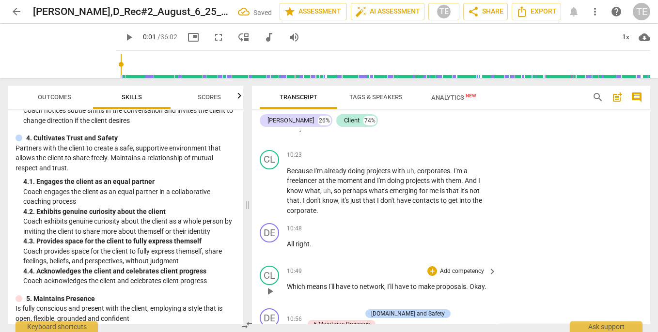
scroll to position [2447, 0]
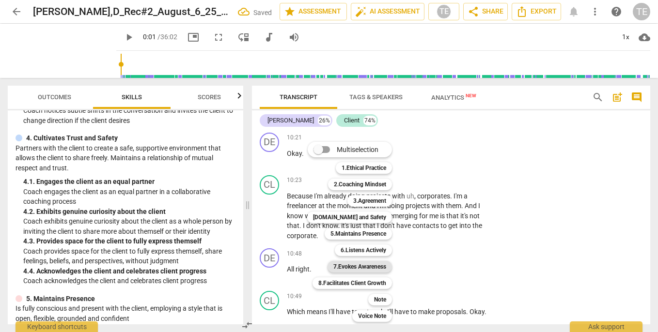
click at [359, 266] on b "7.Evokes Awareness" at bounding box center [359, 267] width 53 height 12
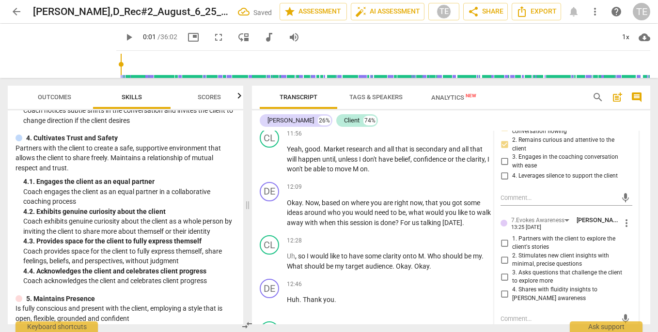
scroll to position [2814, 0]
click at [503, 253] on input "2. Stimulates new client insights with minimal, precise questions" at bounding box center [505, 259] width 16 height 12
click at [503, 236] on input "1. Partners with the client to explore the client's stories" at bounding box center [505, 242] width 16 height 12
click at [503, 270] on input "3. Asks questions that challenge the client to explore more" at bounding box center [505, 276] width 16 height 12
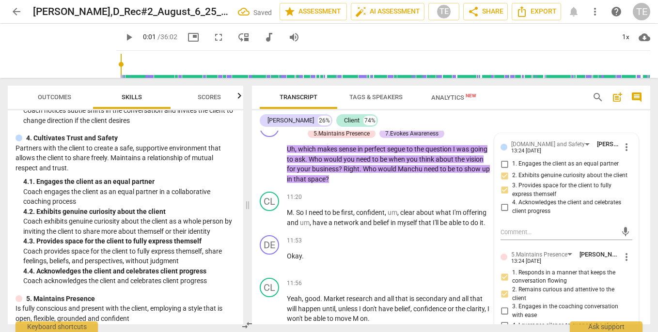
scroll to position [2663, 0]
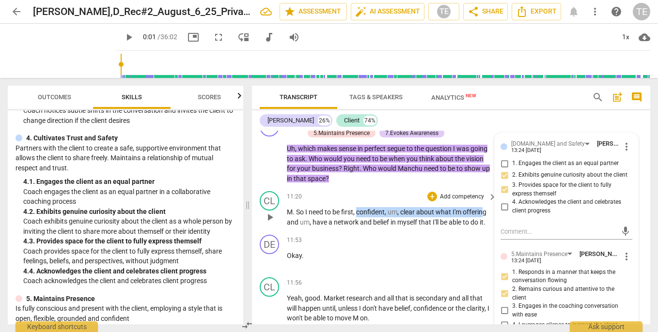
drag, startPoint x: 357, startPoint y: 161, endPoint x: 484, endPoint y: 162, distance: 127.0
click at [484, 207] on p "M . So I need to be first , confident , um , clear about what I'm offering and …" at bounding box center [389, 217] width 205 height 20
click at [509, 149] on icon "button" at bounding box center [512, 148] width 10 height 12
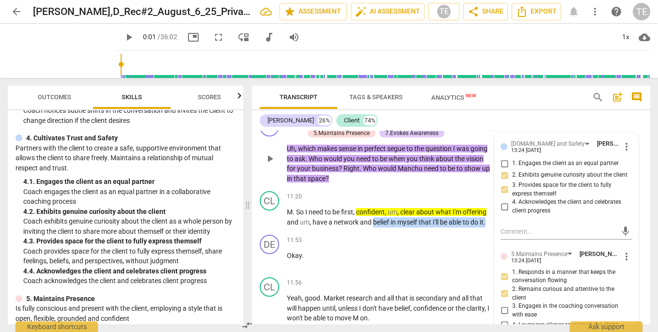
drag, startPoint x: 373, startPoint y: 171, endPoint x: 492, endPoint y: 175, distance: 119.8
click at [492, 175] on div "format_bold format_list_bulleted [PERSON_NAME] delete Summary: [PERSON_NAME] th…" at bounding box center [451, 228] width 398 height 194
click at [512, 157] on icon "button" at bounding box center [510, 156] width 6 height 7
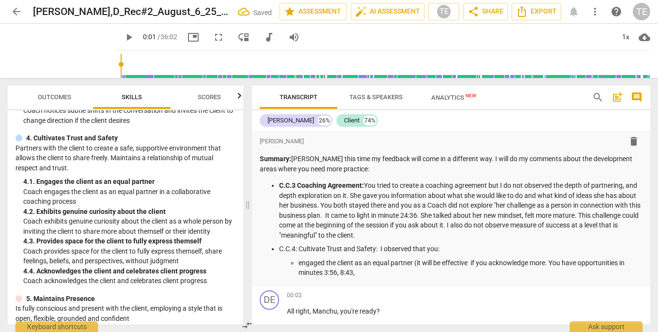
scroll to position [0, 0]
click at [366, 273] on p "engaged the client as an equal partner (it will be effective if you acknowledge…" at bounding box center [471, 268] width 344 height 20
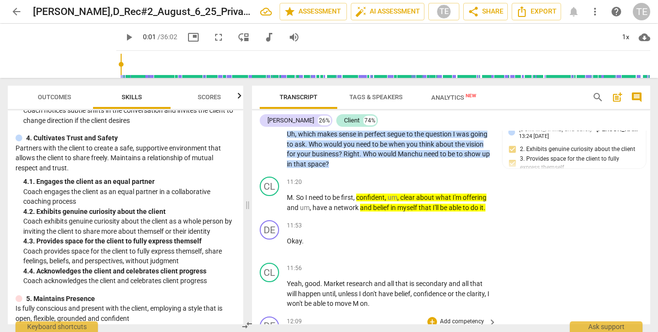
scroll to position [2677, 0]
click at [430, 318] on div "+" at bounding box center [432, 323] width 10 height 10
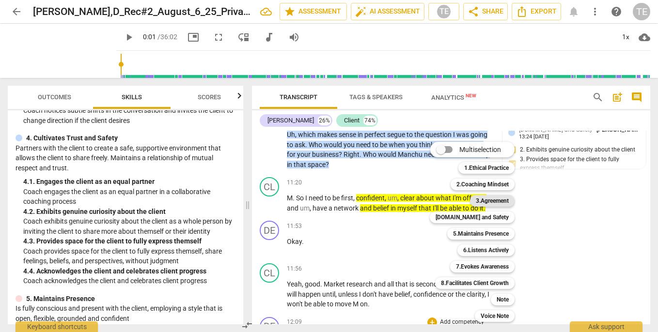
click at [493, 200] on b "3.Agreement" at bounding box center [492, 201] width 33 height 12
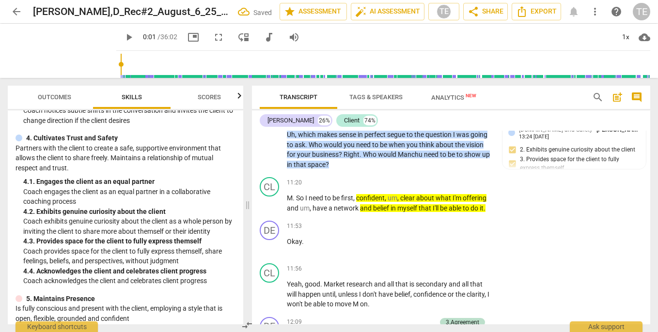
scroll to position [2820, 0]
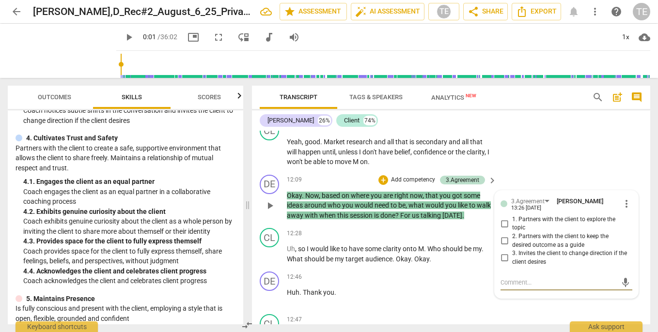
click at [502, 218] on input "1. Partners with the client to explore the topic" at bounding box center [505, 224] width 16 height 12
click at [504, 236] on input "2. Partners with the client to keep the desired outcome as a guide" at bounding box center [505, 242] width 16 height 12
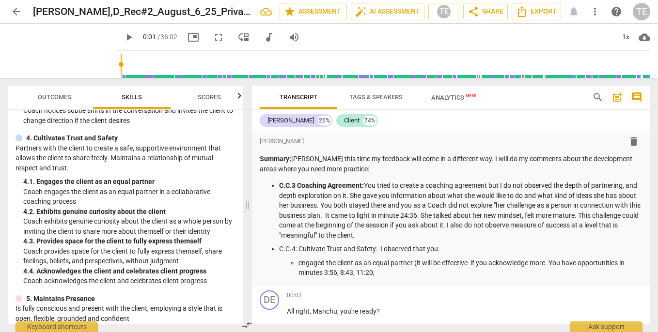
scroll to position [0, 0]
click at [398, 214] on p "C.C.3 Coaching Agreement: You tried to create a coaching agreement but I do not…" at bounding box center [460, 211] width 363 height 60
click at [427, 214] on p "C.C.3 Coaching Agreement: You tried to create a coaching agreement but I do not…" at bounding box center [460, 211] width 363 height 60
click at [503, 236] on p "C.C.3 Coaching Agreement: You tried to create a coaching agreement but I do not…" at bounding box center [460, 211] width 363 height 60
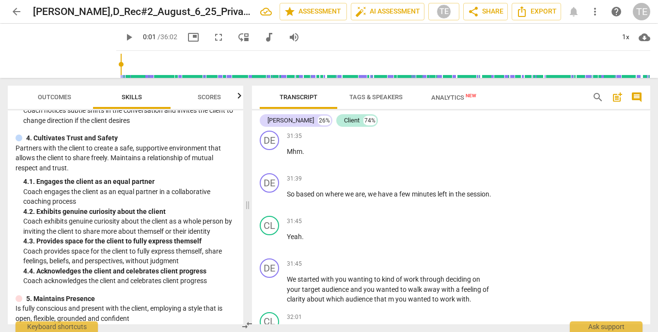
scroll to position [7071, 0]
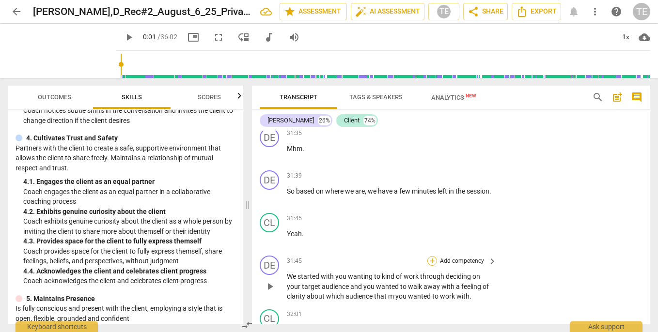
click at [432, 256] on div "+" at bounding box center [432, 261] width 10 height 10
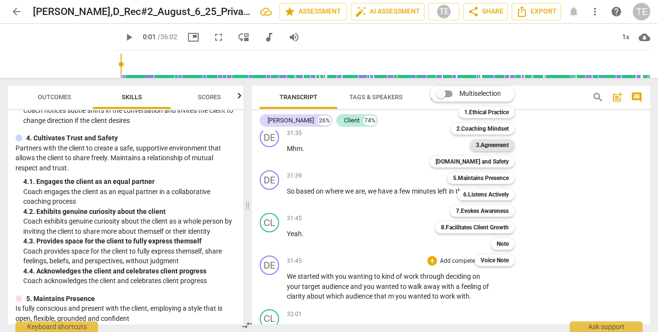
click at [498, 146] on b "3.Agreement" at bounding box center [492, 146] width 33 height 12
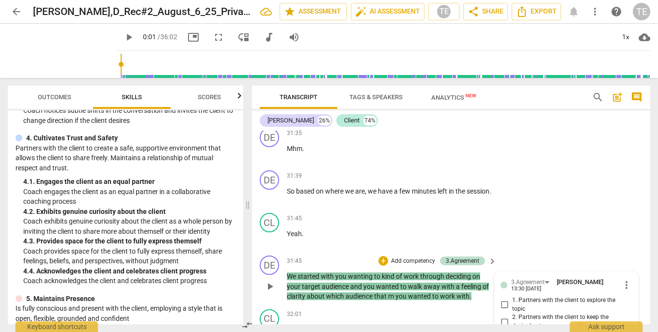
click at [504, 316] on input "2. Partners with the client to keep the desired outcome as a guide" at bounding box center [505, 322] width 16 height 12
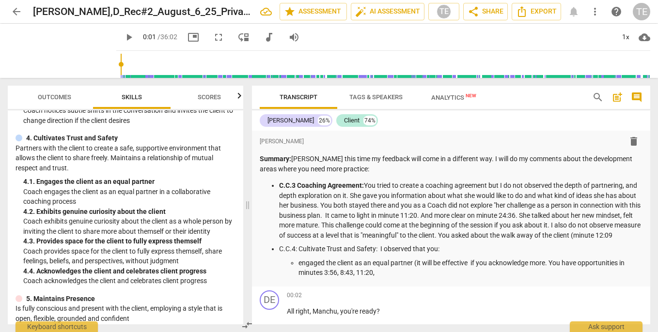
scroll to position [0, 0]
click at [362, 240] on p "C.C.3 Coaching Agreement: You tried to create a coaching agreement but I do not…" at bounding box center [460, 211] width 363 height 60
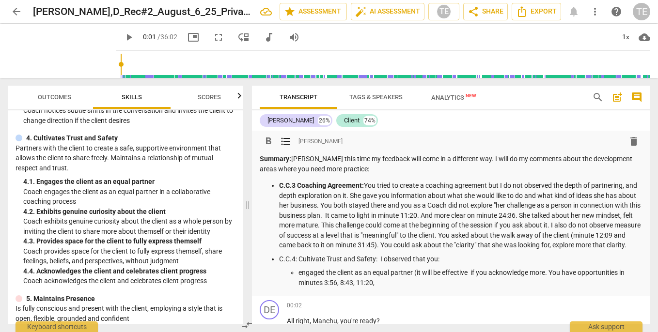
click at [442, 282] on p "engaged the client as an equal partner (it will be effective if you acknowledge…" at bounding box center [471, 278] width 344 height 20
click at [471, 281] on p "engaged the client as an equal partner (it will be effective if you acknowledge…" at bounding box center [471, 278] width 344 height 20
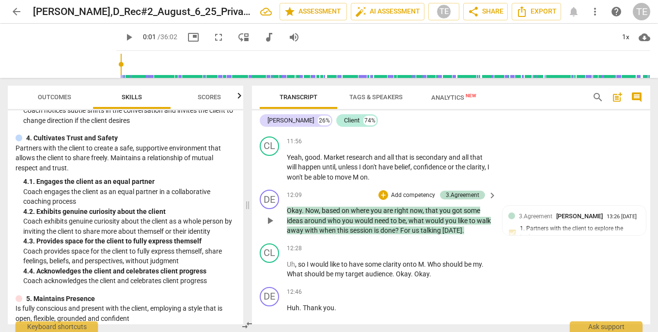
scroll to position [2817, 0]
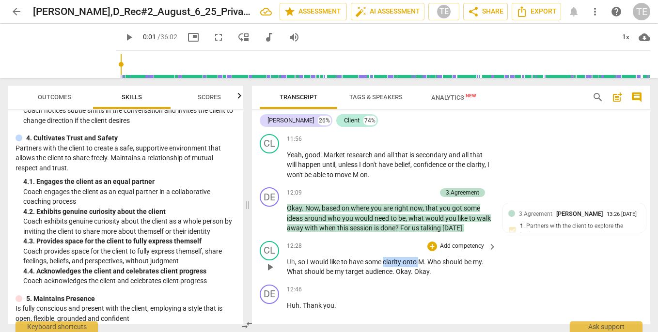
drag, startPoint x: 386, startPoint y: 216, endPoint x: 420, endPoint y: 217, distance: 33.5
click at [420, 257] on p "Uh , so I would like to have some clarity onto M . Who should be my . What shou…" at bounding box center [389, 267] width 205 height 20
click at [442, 204] on icon "button" at bounding box center [442, 204] width 6 height 7
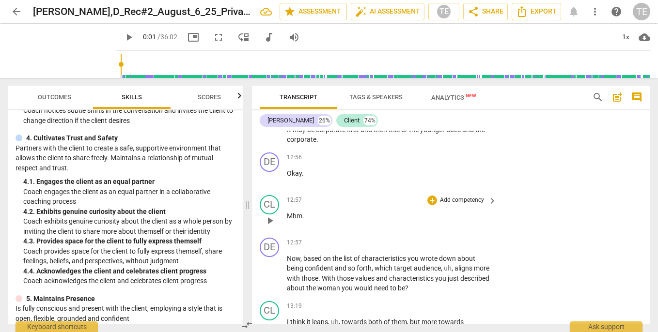
scroll to position [3037, 0]
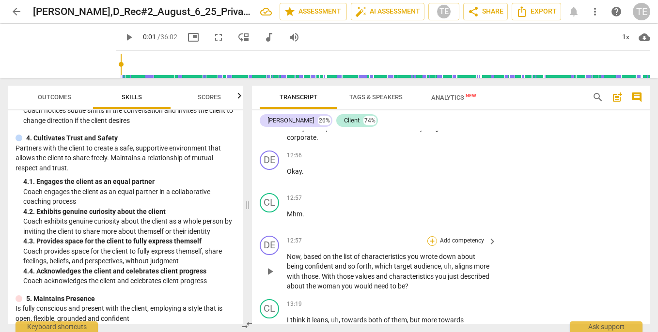
click at [428, 236] on div "+" at bounding box center [432, 241] width 10 height 10
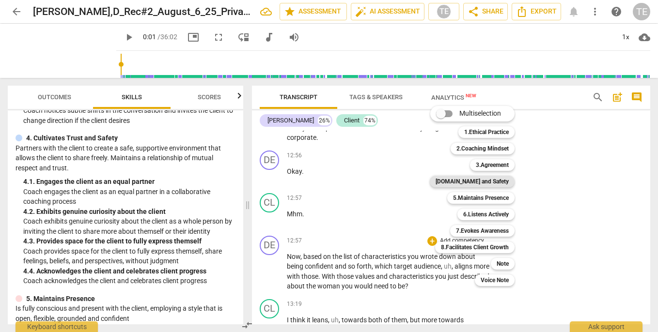
click at [488, 180] on b "[DOMAIN_NAME] and Safety" at bounding box center [472, 182] width 73 height 12
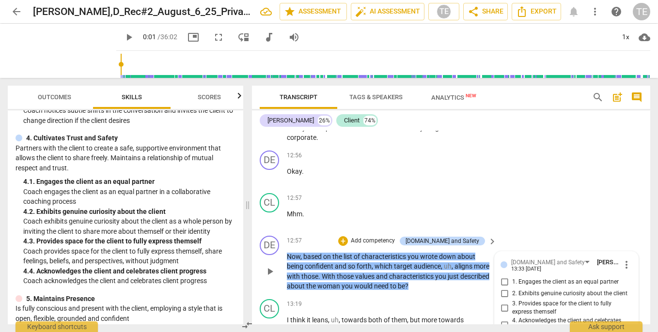
click at [504, 277] on input "1. Engages the client as an equal partner" at bounding box center [505, 283] width 16 height 12
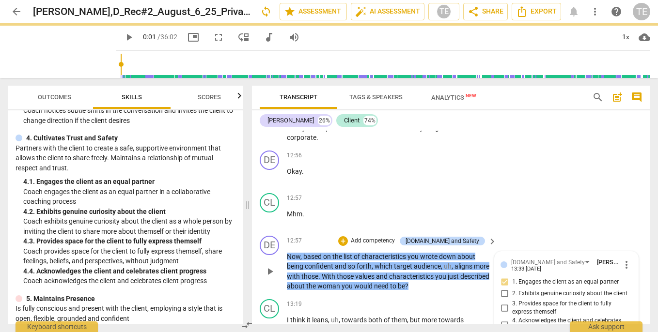
click at [502, 288] on input "2. Exhibits genuine curiosity about the client" at bounding box center [505, 294] width 16 height 12
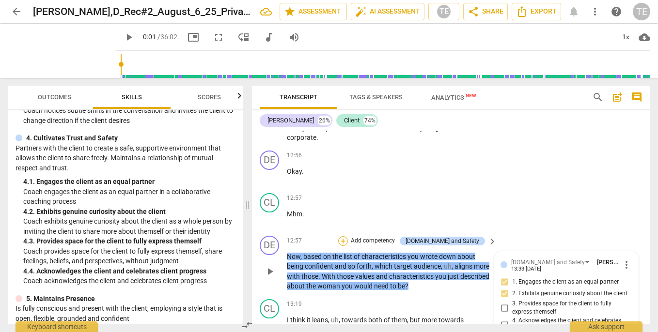
click at [348, 236] on div "+" at bounding box center [343, 241] width 10 height 10
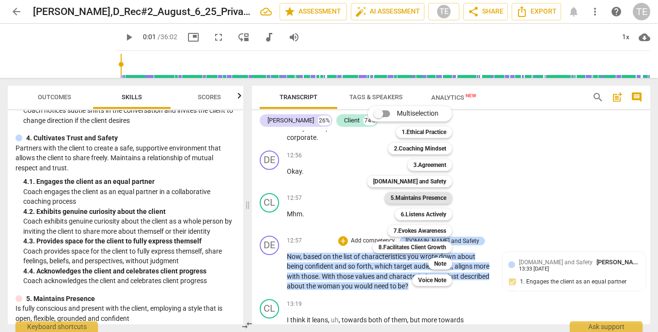
click at [429, 194] on b "5.Maintains Presence" at bounding box center [419, 198] width 56 height 12
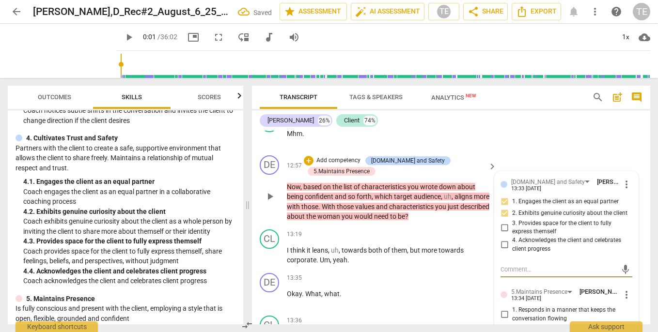
scroll to position [3119, 0]
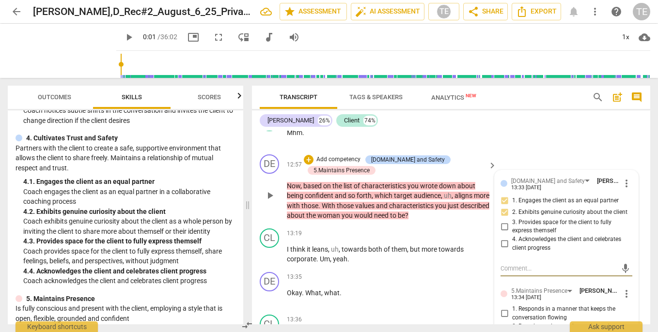
click at [504, 308] on input "1. Responds in a manner that keeps the conversation flowing" at bounding box center [505, 314] width 16 height 12
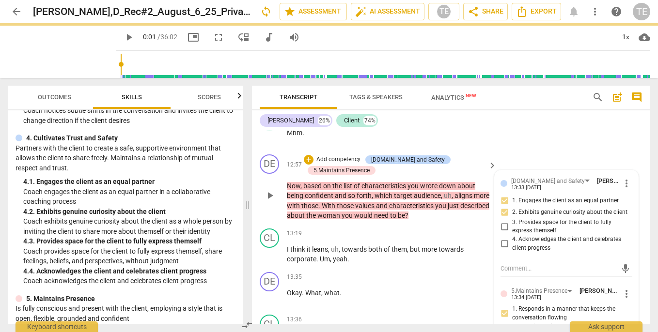
click at [502, 325] on input "2. Remains curious and attentive to the client" at bounding box center [505, 331] width 16 height 12
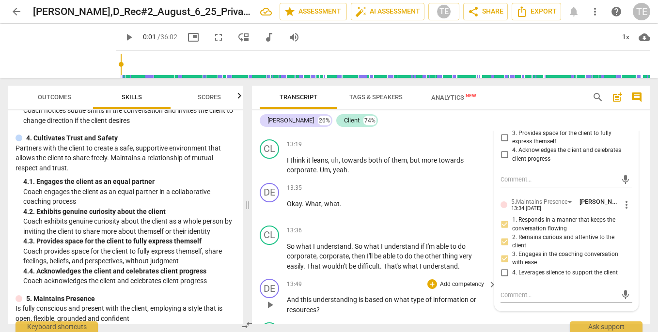
scroll to position [3213, 0]
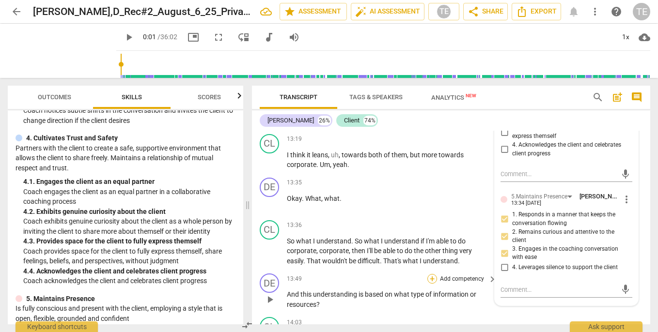
click at [432, 274] on div "+" at bounding box center [432, 279] width 10 height 10
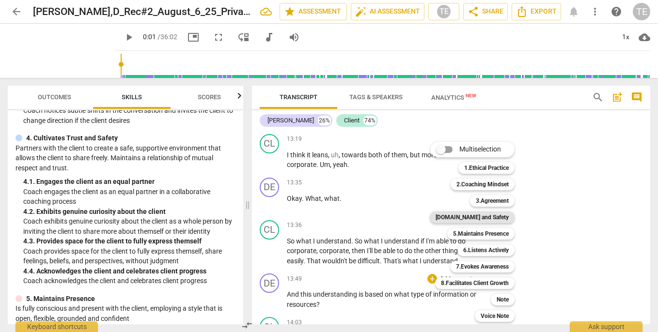
click at [481, 216] on b "[DOMAIN_NAME] and Safety" at bounding box center [472, 218] width 73 height 12
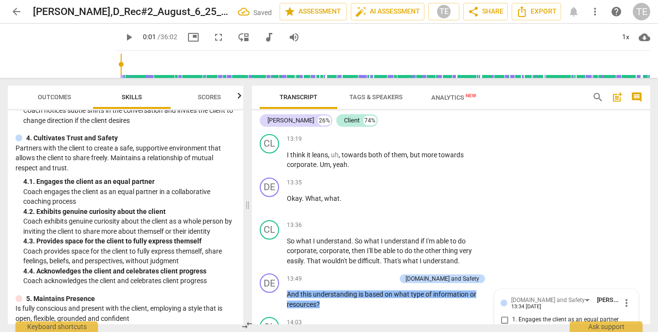
scroll to position [3325, 0]
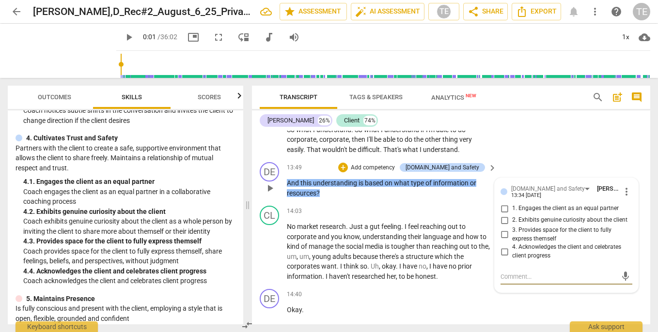
click at [503, 229] on input "3. Provides space for the client to fully express themself" at bounding box center [505, 235] width 16 height 12
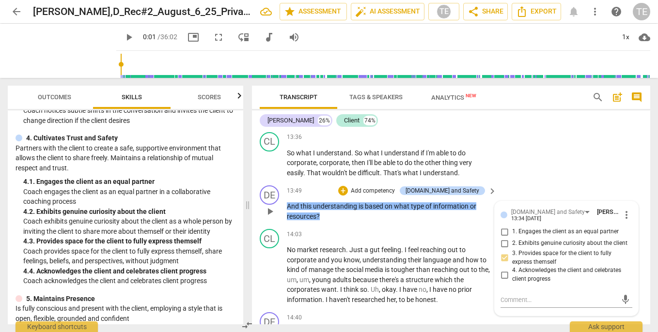
scroll to position [3301, 0]
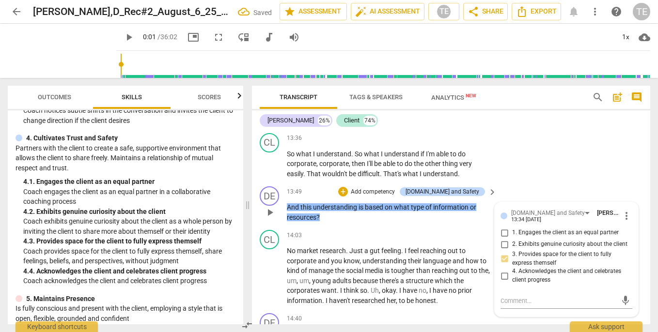
click at [503, 227] on input "1. Engages the client as an equal partner" at bounding box center [505, 233] width 16 height 12
click at [348, 187] on div "+" at bounding box center [343, 192] width 10 height 10
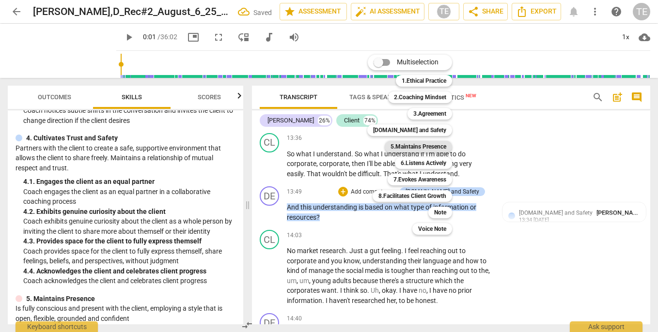
click at [430, 146] on b "5.Maintains Presence" at bounding box center [419, 147] width 56 height 12
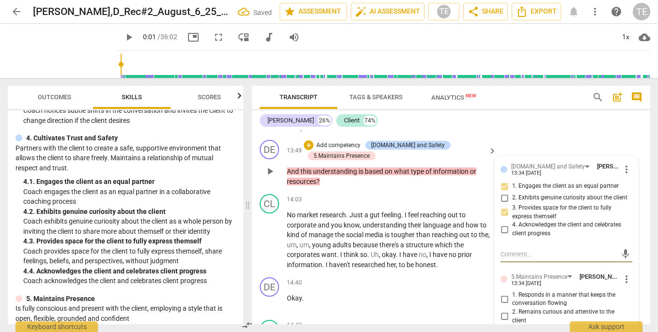
scroll to position [3348, 0]
click at [504, 293] on input "1. Responds in a manner that keeps the conversation flowing" at bounding box center [505, 299] width 16 height 12
click at [503, 311] on input "2. Remains curious and attentive to the client" at bounding box center [505, 317] width 16 height 12
click at [503, 328] on input "3. Engages in the coaching conversation with ease" at bounding box center [505, 334] width 16 height 12
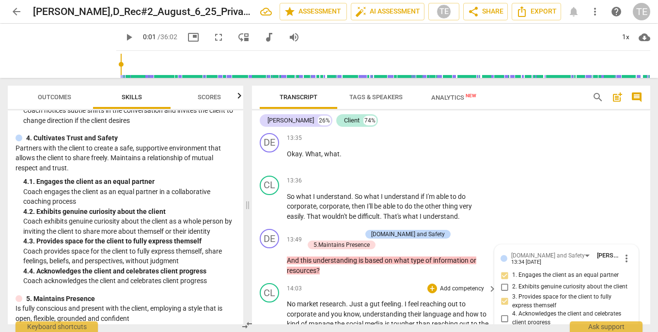
scroll to position [3259, 0]
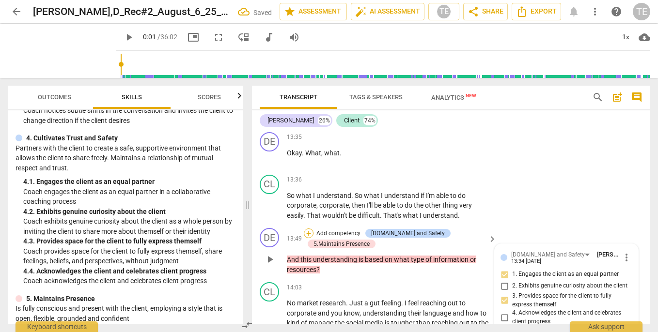
click at [309, 229] on div "+" at bounding box center [309, 234] width 10 height 10
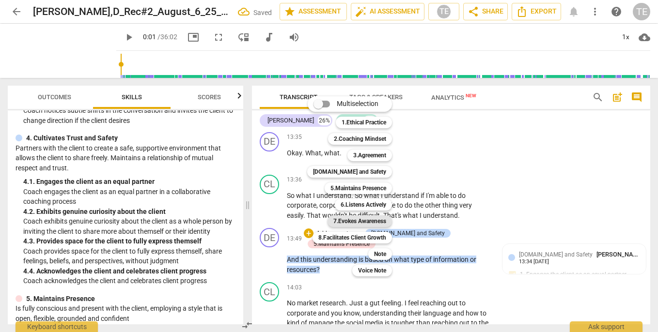
click at [368, 220] on b "7.Evokes Awareness" at bounding box center [359, 222] width 53 height 12
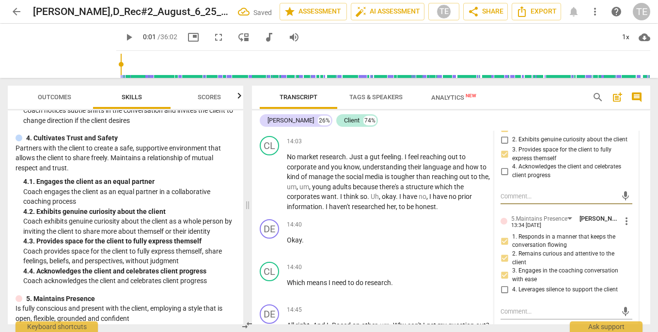
scroll to position [3410, 0]
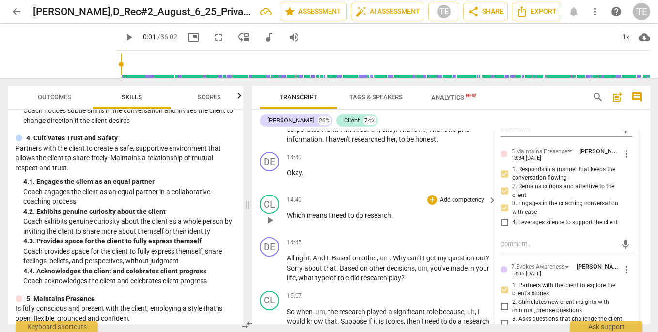
scroll to position [3477, 0]
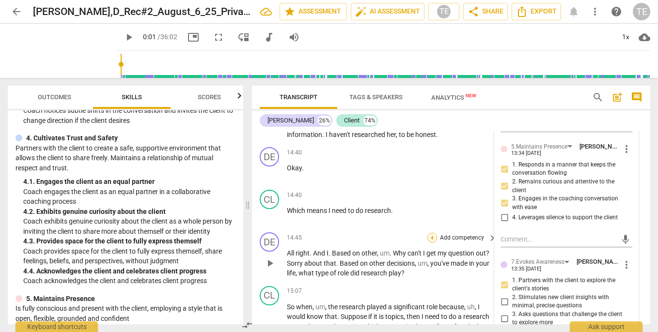
click at [433, 233] on div "+" at bounding box center [432, 238] width 10 height 10
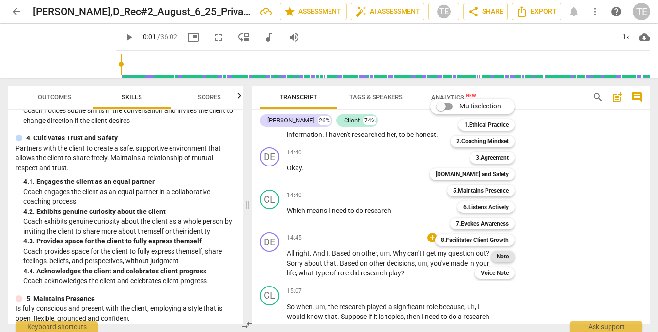
click at [502, 255] on b "Note" at bounding box center [503, 257] width 12 height 12
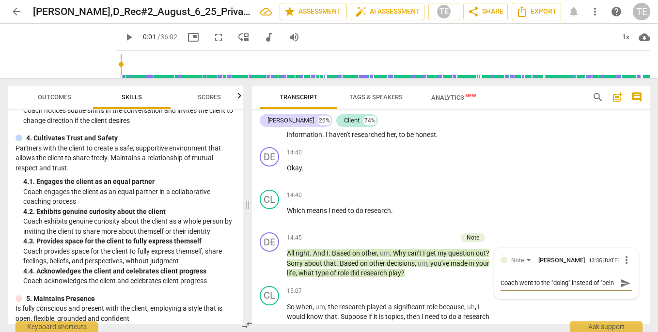
scroll to position [8, 0]
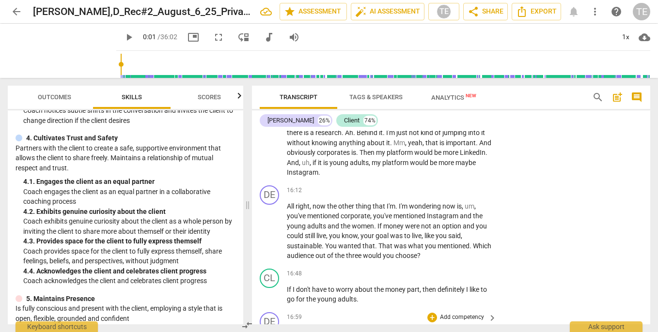
scroll to position [3723, 0]
